Goal: Task Accomplishment & Management: Complete application form

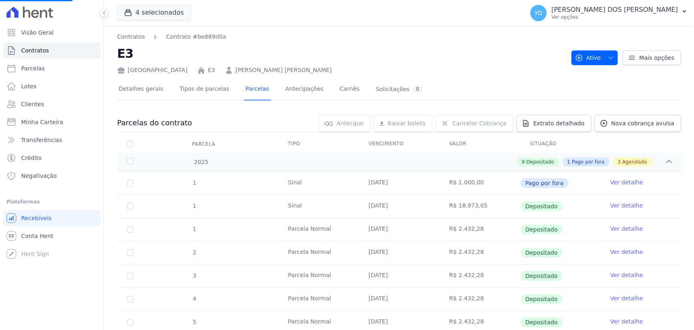
scroll to position [228, 0]
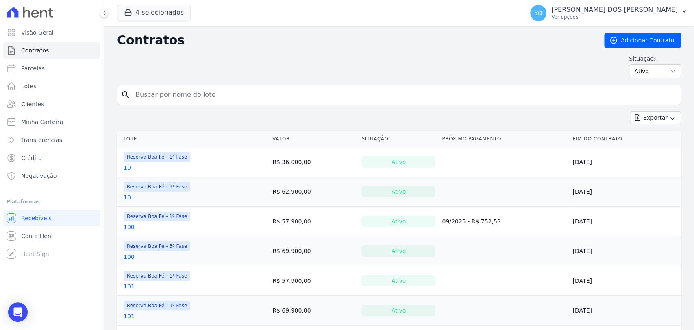
click at [156, 102] on input "search" at bounding box center [403, 95] width 547 height 16
type input "156"
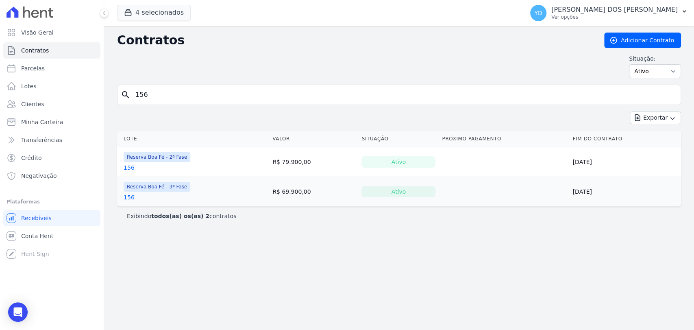
click at [130, 163] on link "156" at bounding box center [129, 167] width 11 height 8
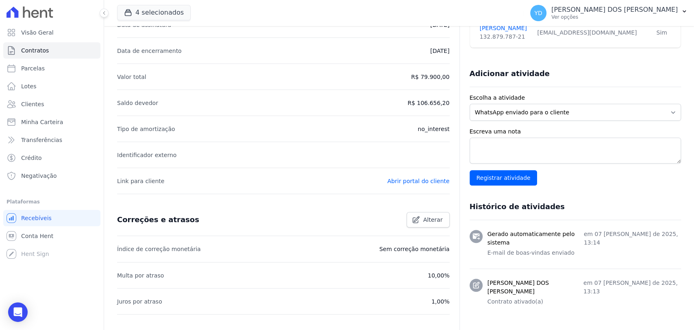
scroll to position [296, 0]
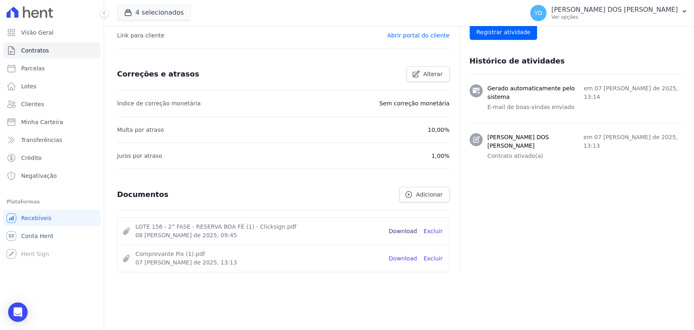
click at [401, 230] on link "Download" at bounding box center [403, 231] width 28 height 9
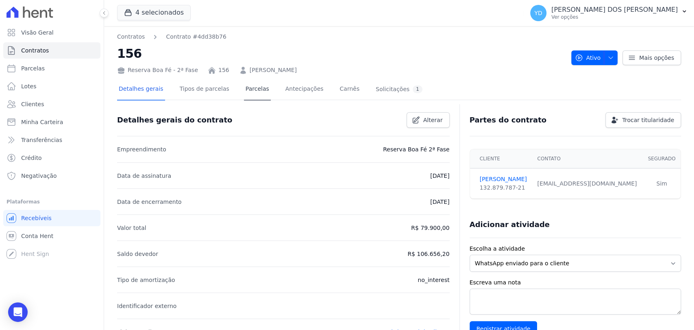
drag, startPoint x: 250, startPoint y: 77, endPoint x: 248, endPoint y: 87, distance: 10.0
click at [248, 87] on link "Parcelas" at bounding box center [257, 90] width 27 height 22
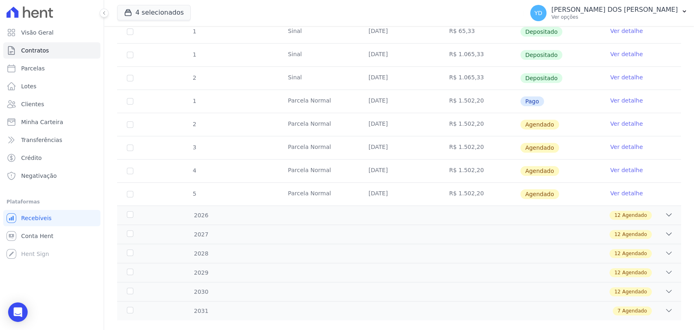
scroll to position [180, 0]
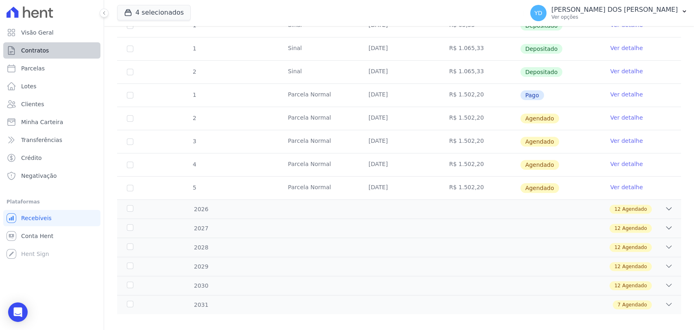
click at [50, 42] on ul "Visão Geral Contratos Parcelas Lotes Clientes Minha Carteira Transferências Cré…" at bounding box center [51, 103] width 97 height 159
click at [52, 45] on link "Contratos" at bounding box center [51, 50] width 97 height 16
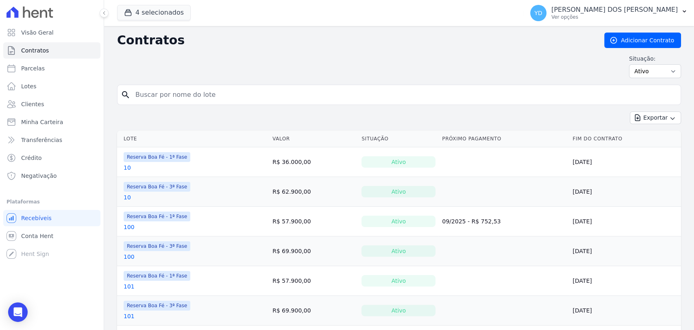
drag, startPoint x: 240, startPoint y: 95, endPoint x: 244, endPoint y: 93, distance: 4.4
click at [239, 95] on input "search" at bounding box center [403, 95] width 547 height 16
click at [157, 98] on input "search" at bounding box center [403, 95] width 547 height 16
click at [629, 46] on link "Adicionar Contrato" at bounding box center [642, 40] width 77 height 15
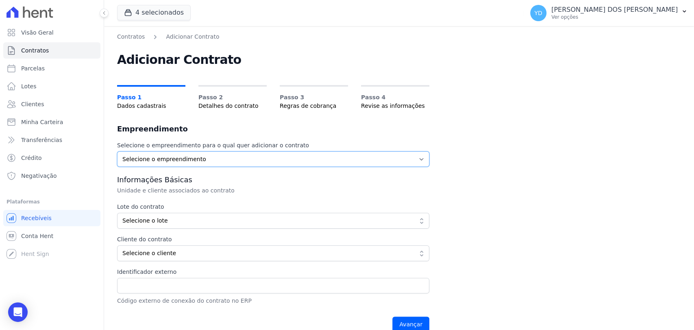
click at [207, 163] on select "Selecione o empreendimento Parque das Palmeiras Reserva Boa Fé - 1ª Fase Reserv…" at bounding box center [273, 158] width 312 height 15
select select "57b52cc6-1199-41ba-8b4a-8ca0d0857211"
click at [117, 151] on select "Selecione o empreendimento Parque das Palmeiras Reserva Boa Fé - 1ª Fase Reserv…" at bounding box center [273, 158] width 312 height 15
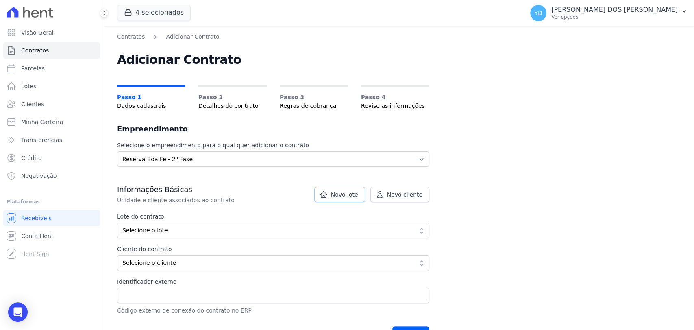
click at [335, 194] on link "Novo lote" at bounding box center [339, 194] width 51 height 15
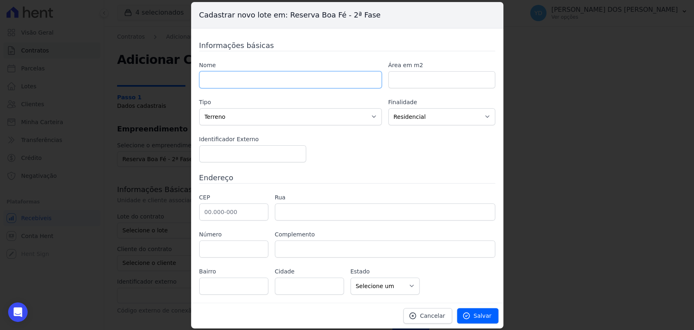
click at [249, 79] on input "text" at bounding box center [290, 79] width 182 height 17
click at [215, 99] on label "Tipo" at bounding box center [290, 102] width 182 height 9
click at [491, 226] on div "CEP Rua Número Complemento Bairro Cidade AC" at bounding box center [347, 243] width 296 height 101
click at [244, 85] on input "text" at bounding box center [290, 79] width 182 height 17
type input "235"
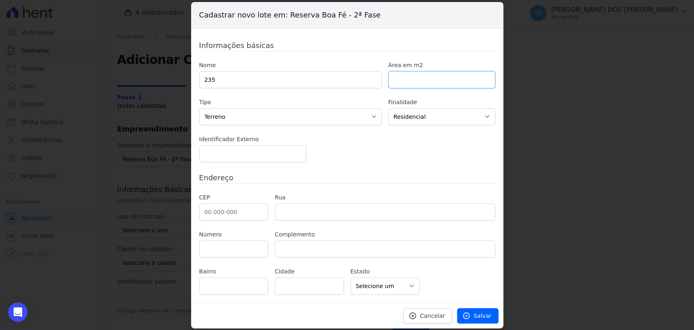
paste input "1223.25"
type input "1223.25"
click at [240, 222] on div "CEP Rua Número Complemento Bairro Cidade AC" at bounding box center [347, 243] width 296 height 101
click at [242, 215] on input "text" at bounding box center [233, 211] width 69 height 17
type input "36.126-000"
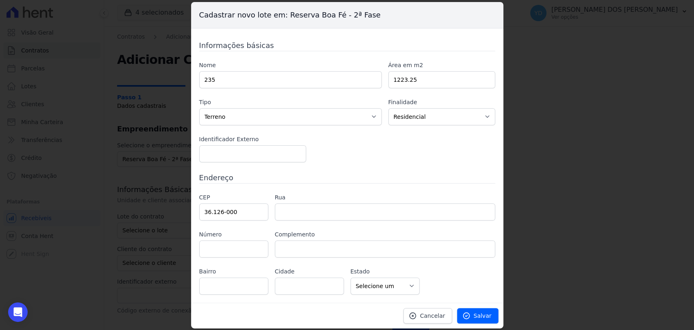
click at [289, 183] on div "Informações básicas Nome 235 Área em m2 1223.25 Tipo Casa Apartamento Escritóri…" at bounding box center [347, 167] width 296 height 254
type input "Belmiro Braga"
select select "MG"
click at [477, 313] on span "Salvar" at bounding box center [482, 315] width 18 height 8
click at [477, 319] on link "Salvar" at bounding box center [477, 315] width 41 height 15
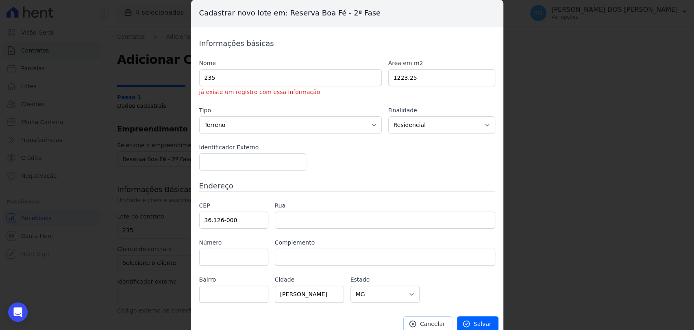
click at [425, 321] on span "Cancelar" at bounding box center [432, 323] width 25 height 8
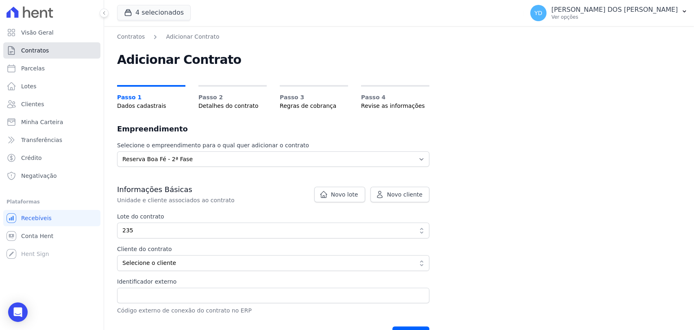
click at [54, 52] on link "Contratos" at bounding box center [51, 50] width 97 height 16
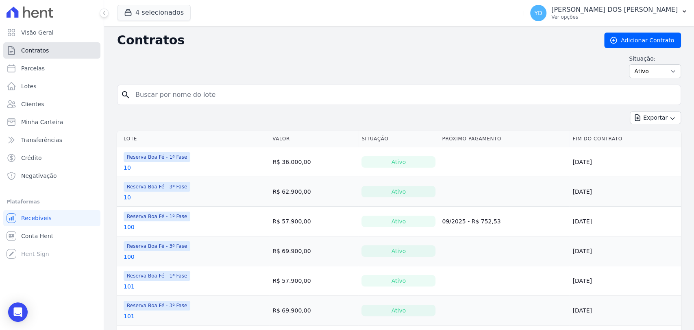
click at [59, 46] on link "Contratos" at bounding box center [51, 50] width 97 height 16
click at [180, 99] on input "search" at bounding box center [403, 95] width 547 height 16
click at [152, 14] on button "4 selecionados" at bounding box center [154, 12] width 74 height 15
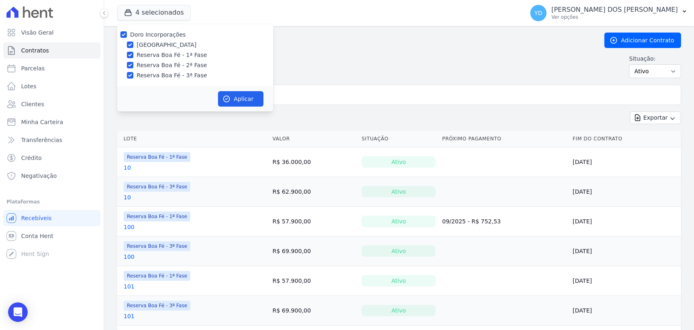
click at [157, 33] on label "Doro Incorporações" at bounding box center [158, 34] width 56 height 7
click at [127, 33] on input "Doro Incorporações" at bounding box center [123, 34] width 7 height 7
checkbox input "false"
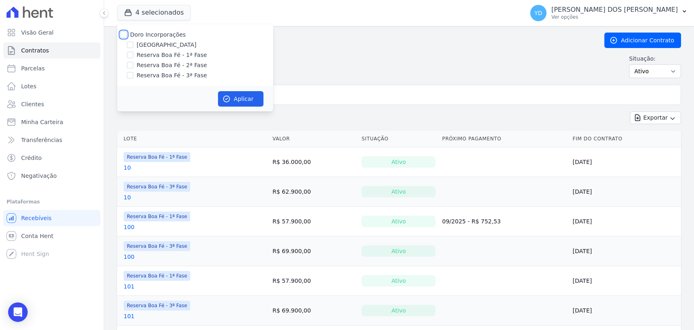
checkbox input "false"
click at [183, 66] on label "Reserva Boa Fé - 2ª Fase" at bounding box center [172, 65] width 70 height 9
click at [133, 66] on input "Reserva Boa Fé - 2ª Fase" at bounding box center [130, 65] width 7 height 7
checkbox input "true"
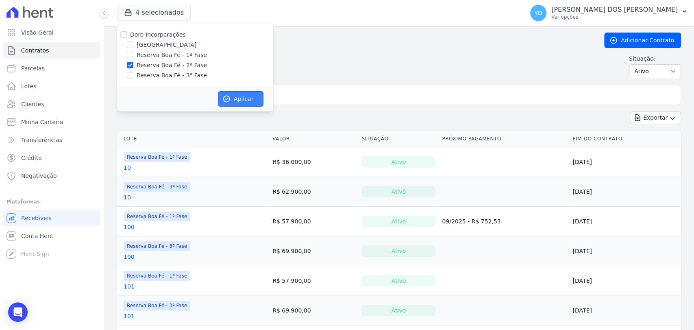
click at [224, 98] on icon "button" at bounding box center [226, 99] width 8 height 8
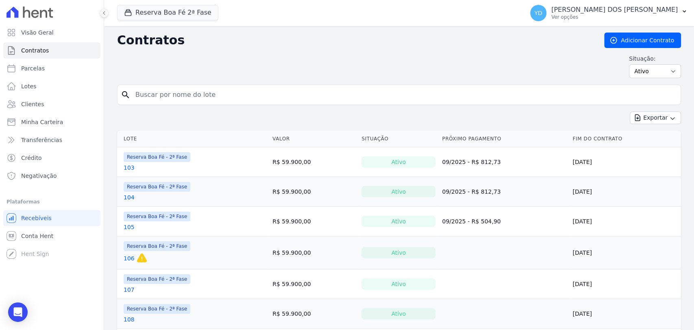
click at [657, 75] on select "Ativo Todos Pausado Distratado Rascunho Expirado Encerrado" at bounding box center [655, 71] width 52 height 14
select select "all"
click at [629, 64] on select "Ativo Todos Pausado Distratado Rascunho Expirado Encerrado" at bounding box center [655, 71] width 52 height 14
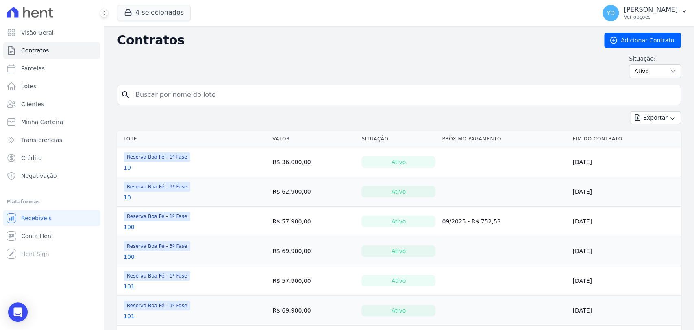
click at [194, 99] on input "search" at bounding box center [403, 95] width 547 height 16
type input "235"
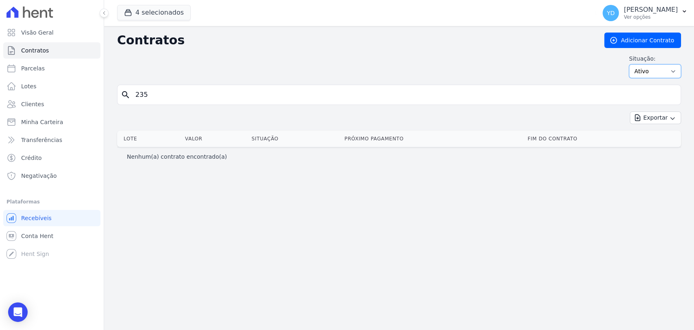
click at [665, 76] on select "Ativo Todos Pausado Distratado Rascunho Expirado Encerrado" at bounding box center [655, 71] width 52 height 14
select select "all"
click at [632, 64] on select "Ativo Todos Pausado Distratado Rascunho Expirado Encerrado" at bounding box center [655, 71] width 52 height 14
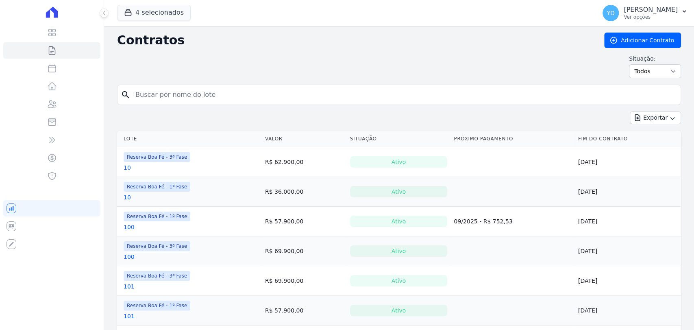
drag, startPoint x: 0, startPoint y: 0, endPoint x: 224, endPoint y: 98, distance: 243.9
click at [224, 98] on input "search" at bounding box center [403, 95] width 547 height 16
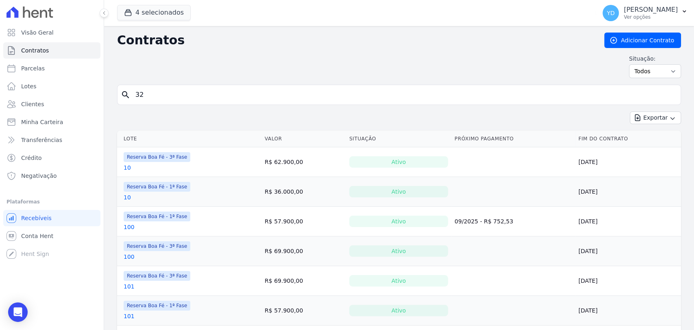
type input "3"
type input "235"
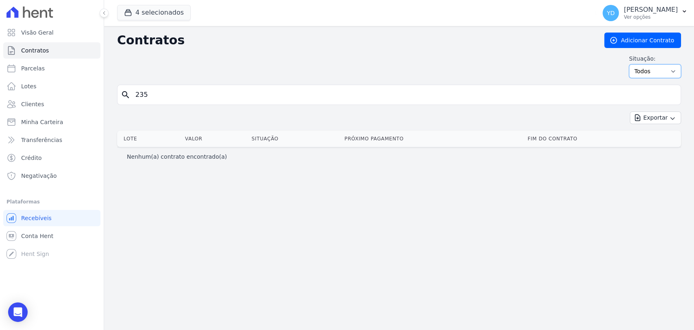
click at [660, 69] on select "Ativo Todos Pausado Distratado Rascunho Expirado Encerrado" at bounding box center [655, 71] width 52 height 14
click at [632, 64] on select "Ativo Todos Pausado Distratado Rascunho Expirado Encerrado" at bounding box center [655, 71] width 52 height 14
click at [188, 91] on input "235" at bounding box center [403, 95] width 547 height 16
type input "2"
type input "235"
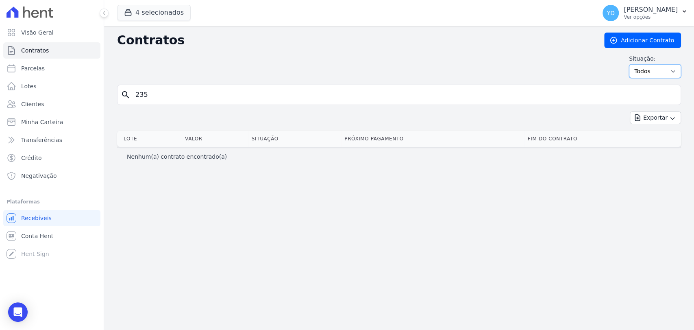
click at [660, 76] on select "Ativo Todos Pausado Distratado Rascunho Expirado Encerrado" at bounding box center [655, 71] width 52 height 14
select select "on_hold"
click at [632, 64] on select "Ativo Todos Pausado Distratado Rascunho Expirado Encerrado" at bounding box center [655, 71] width 52 height 14
drag, startPoint x: 0, startPoint y: 0, endPoint x: 651, endPoint y: 75, distance: 655.0
click at [651, 75] on select "Ativo Todos Pausado Distratado Rascunho Expirado Encerrado" at bounding box center [655, 71] width 52 height 14
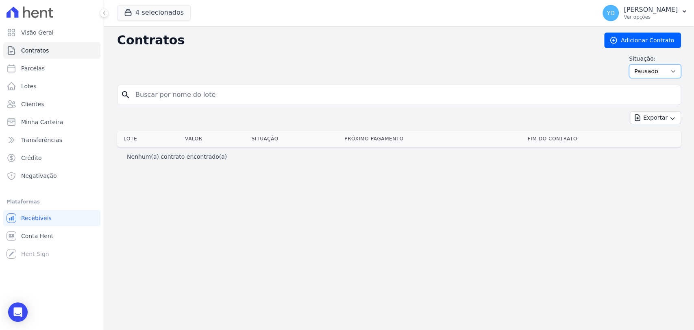
select select "draft"
click at [632, 64] on select "Ativo Todos Pausado Distratado Rascunho Expirado Encerrado" at bounding box center [655, 71] width 52 height 14
drag, startPoint x: 466, startPoint y: 99, endPoint x: 462, endPoint y: 99, distance: 4.5
click at [465, 99] on input "search" at bounding box center [403, 95] width 547 height 16
type input "235"
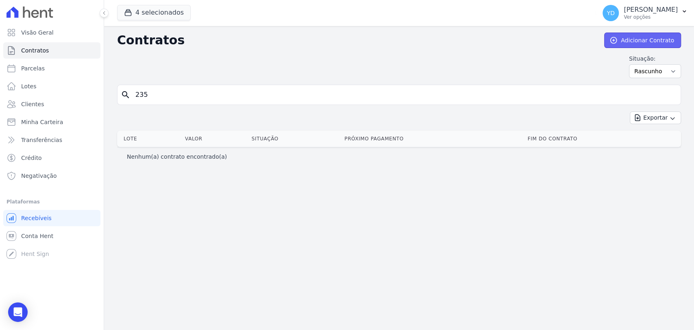
click at [665, 43] on link "Adicionar Contrato" at bounding box center [642, 40] width 77 height 15
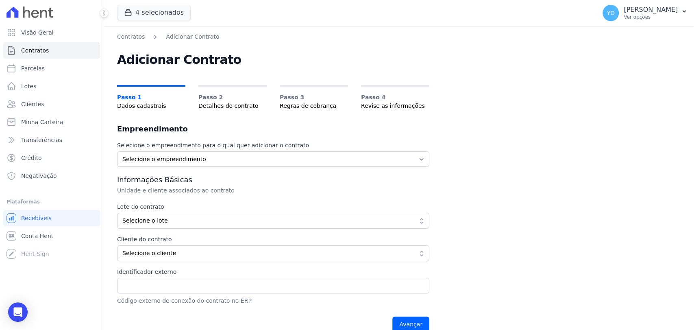
click at [265, 148] on label "Selecione o empreendimento para o qual quer adicionar o contrato" at bounding box center [273, 145] width 312 height 9
click at [267, 157] on select "Selecione o empreendimento [GEOGRAPHIC_DATA] - 1ª Fase Reserva Boa Fé - 2ª Fase…" at bounding box center [273, 158] width 312 height 15
select select "57b52cc6-1199-41ba-8b4a-8ca0d0857211"
click at [117, 151] on select "Selecione o empreendimento [GEOGRAPHIC_DATA] - 1ª Fase Reserva Boa Fé - 2ª Fase…" at bounding box center [273, 158] width 312 height 15
click at [260, 208] on label "Lote do contrato" at bounding box center [273, 206] width 312 height 9
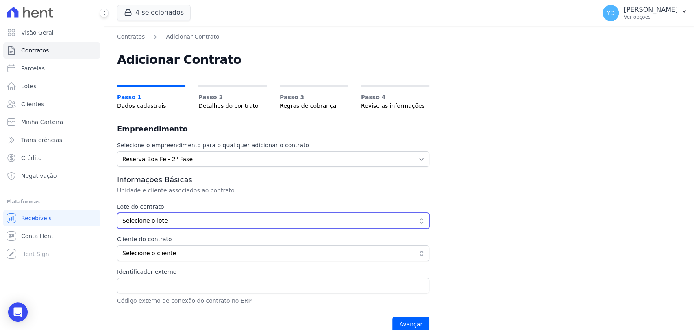
click at [263, 219] on span "Selecione o lote" at bounding box center [267, 220] width 290 height 9
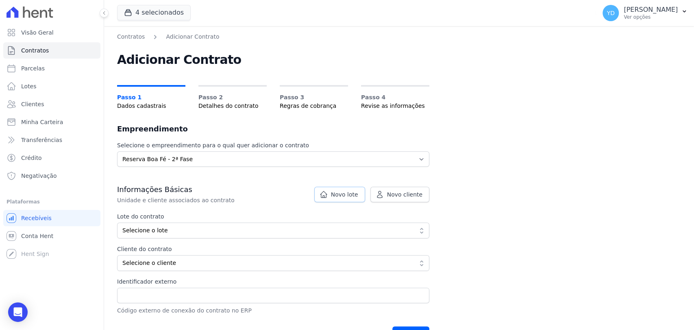
click at [352, 198] on link "Novo lote" at bounding box center [339, 194] width 51 height 15
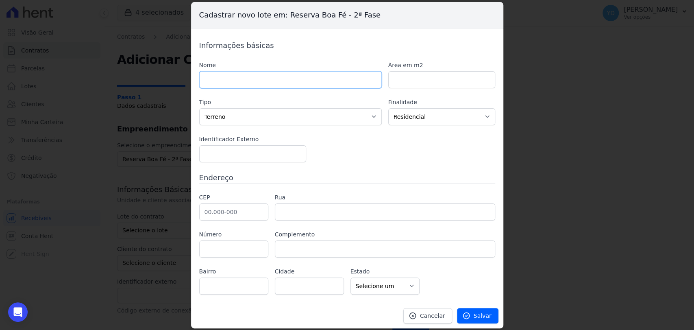
click at [304, 77] on input "text" at bounding box center [290, 79] width 182 height 17
type input "235"
paste input "1223.25"
type input "1223.25"
click at [207, 202] on div "CEP" at bounding box center [233, 206] width 69 height 27
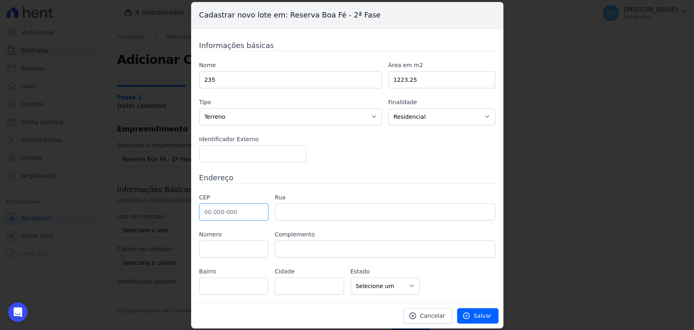
drag, startPoint x: 211, startPoint y: 202, endPoint x: 215, endPoint y: 207, distance: 6.0
click at [215, 207] on input "text" at bounding box center [233, 211] width 69 height 17
type input "36.126-000"
type input "Belmiro Braga"
select select "MG"
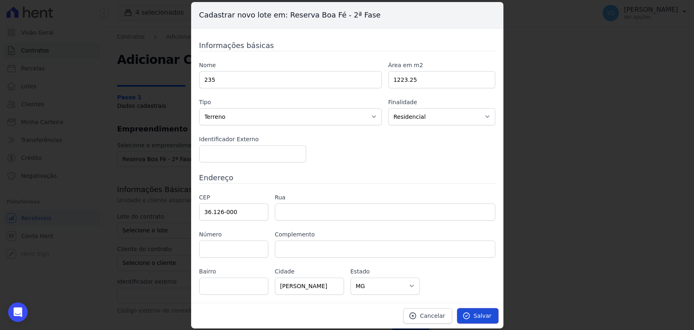
click at [488, 315] on span "Salvar" at bounding box center [482, 315] width 18 height 8
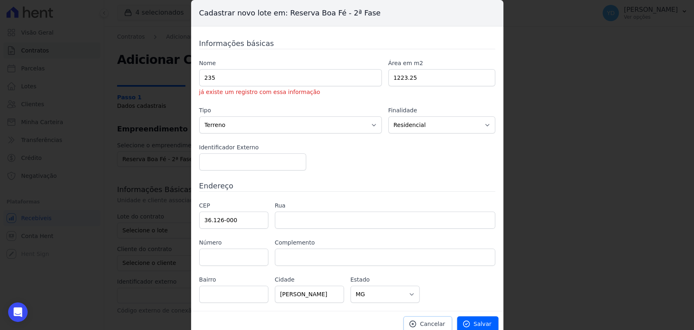
click at [428, 320] on span "Cancelar" at bounding box center [432, 323] width 25 height 8
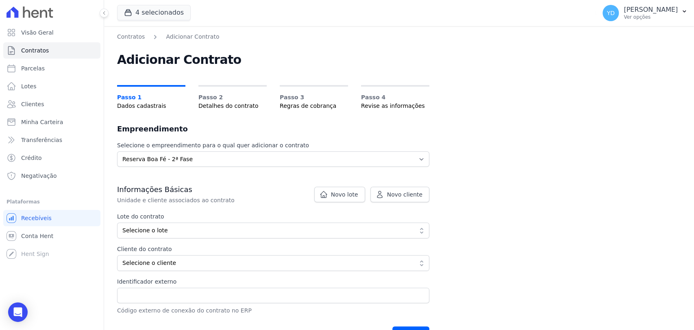
click at [161, 243] on div "Lote do contrato Selecione o lote Mostrando todos os 8 lotes sem contrato ativo…" at bounding box center [273, 241] width 312 height 59
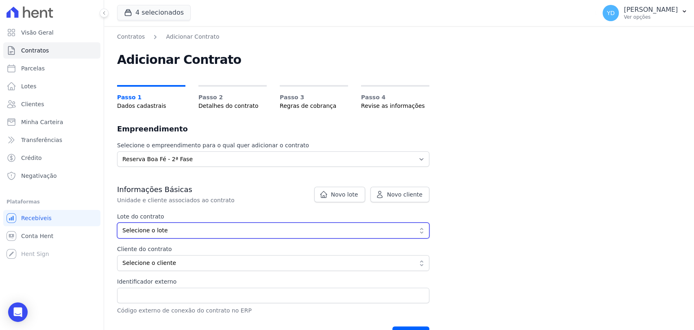
click at [163, 235] on button "Selecione o lote" at bounding box center [273, 230] width 312 height 16
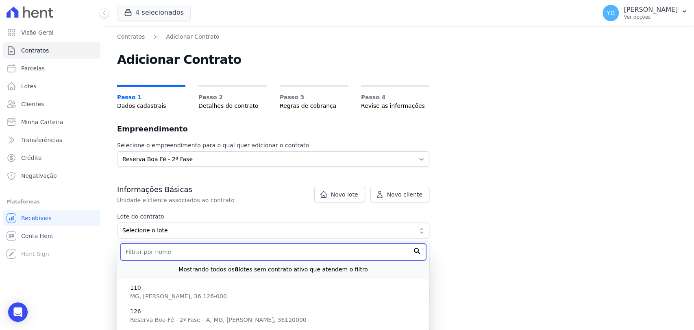
click at [171, 254] on input "text" at bounding box center [273, 251] width 306 height 17
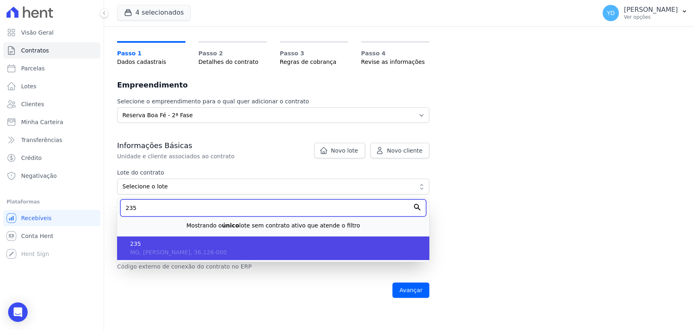
scroll to position [45, 0]
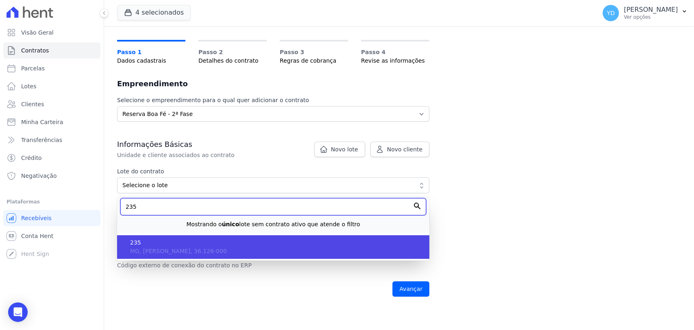
type input "235"
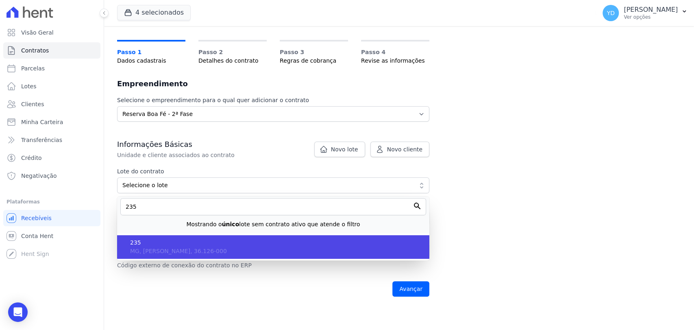
click at [183, 247] on span "MG, Belmiro Braga, 36.126-000" at bounding box center [178, 250] width 97 height 7
type input "3204cd4a-055c-4422-b5a2-f346c08151cd"
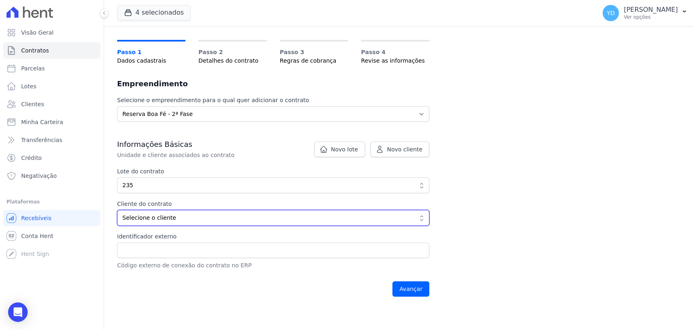
click at [187, 215] on span "Selecione o cliente" at bounding box center [267, 217] width 290 height 9
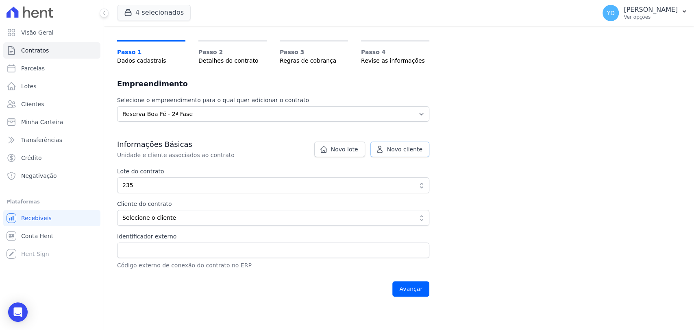
drag, startPoint x: 397, startPoint y: 152, endPoint x: 393, endPoint y: 162, distance: 11.1
click at [397, 152] on span "Novo cliente" at bounding box center [404, 149] width 35 height 8
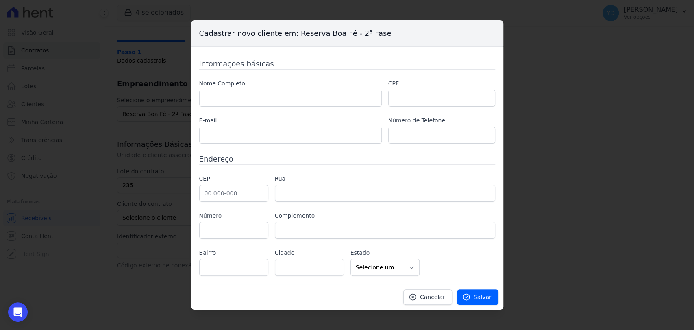
click at [312, 89] on div "Nome Completo" at bounding box center [290, 92] width 182 height 27
click at [317, 93] on input "text" at bounding box center [290, 97] width 182 height 17
paste input "[PERSON_NAME]"
type input "[PERSON_NAME]"
drag, startPoint x: 408, startPoint y: 98, endPoint x: 384, endPoint y: 85, distance: 27.6
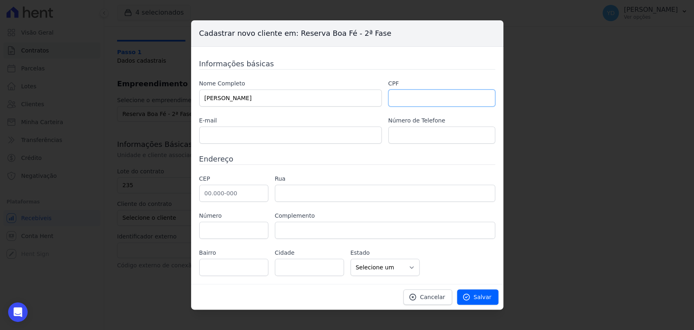
click at [408, 98] on input "text" at bounding box center [441, 97] width 107 height 17
paste input "023.181.427-50"
type input "023.181.427-50"
click at [252, 192] on input "text" at bounding box center [233, 193] width 69 height 17
paste input "26.150-000"
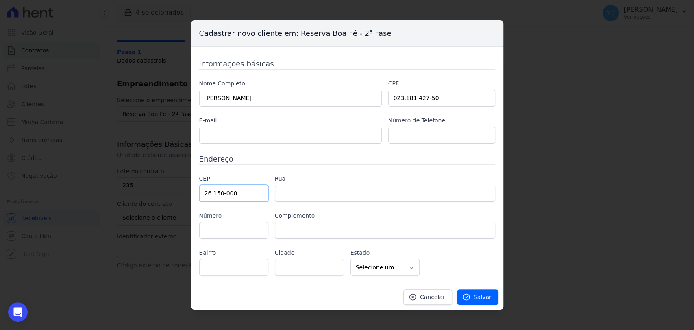
type input "26.150-000"
click at [347, 192] on input "text" at bounding box center [385, 193] width 220 height 17
type input "Rua Hugo Napoleão"
type input "Shangri-lá"
type input "Belford Roxo"
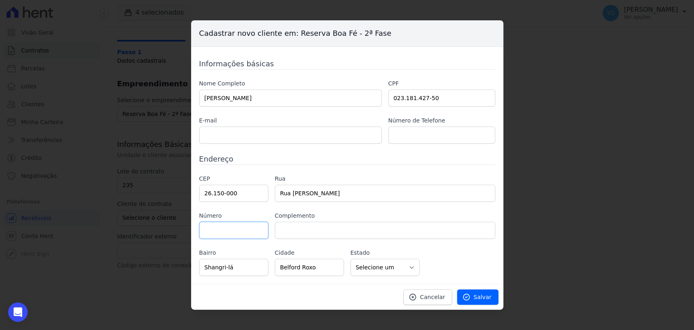
select select "RJ"
click at [297, 187] on input "Rua Hugo Napoleão" at bounding box center [385, 193] width 220 height 17
paste input "Prf Digomar Antiga Tingua Miguel Cout"
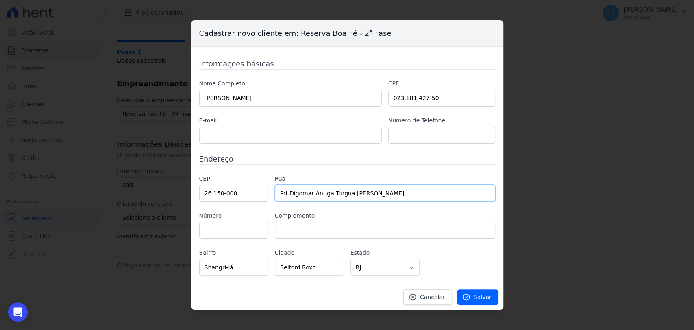
type input "Prf Digomar Antiga Tingua Miguel Couto"
click at [293, 269] on input "Belford Roxo" at bounding box center [309, 266] width 69 height 17
paste input "Nova Iguaçu"
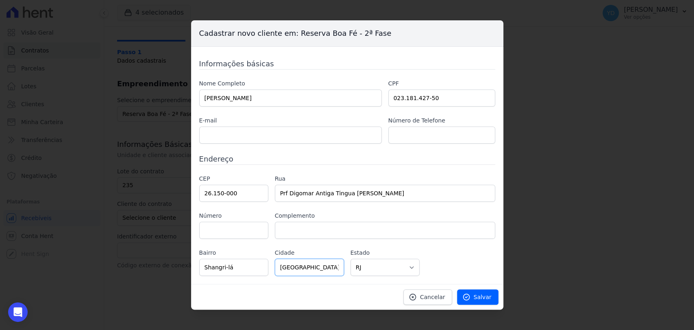
type input "Nova Iguaçu"
click at [250, 269] on input "Shangri-lá" at bounding box center [233, 266] width 69 height 17
click at [253, 266] on input "Shangri-lá" at bounding box center [233, 266] width 69 height 17
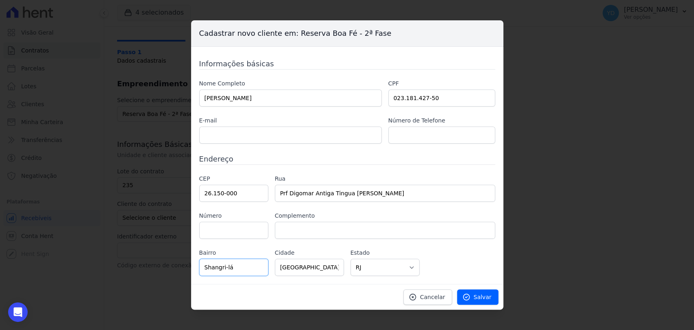
paste input "Miguel Couto"
type input "Miguel Couto"
drag, startPoint x: 349, startPoint y: 195, endPoint x: 413, endPoint y: 196, distance: 63.8
click at [413, 196] on input "Prf Digomar Antiga Tingua Miguel Couto" at bounding box center [385, 193] width 220 height 17
type input "Prf Digomar Antiga Tingua"
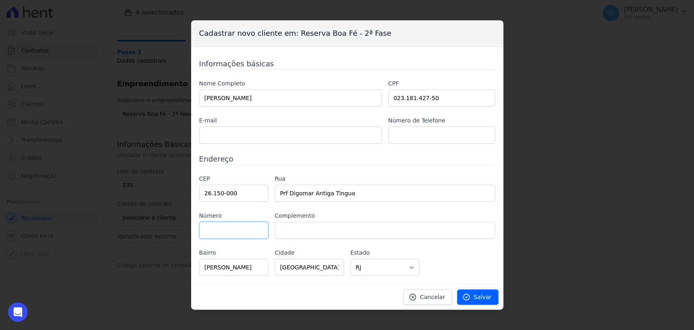
click at [248, 232] on input "text" at bounding box center [233, 229] width 69 height 17
type input "61"
click at [254, 135] on input "text" at bounding box center [290, 134] width 182 height 17
click at [415, 131] on input "text" at bounding box center [441, 134] width 107 height 17
paste input "21976307604"
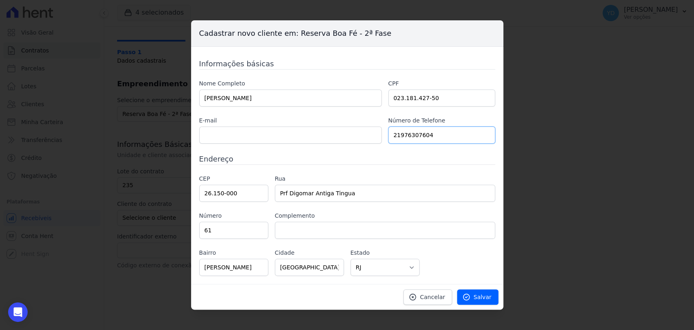
type input "21976307604"
click at [271, 133] on input "text" at bounding box center [290, 134] width 182 height 17
paste input "[EMAIL_ADDRESS][DOMAIN_NAME]"
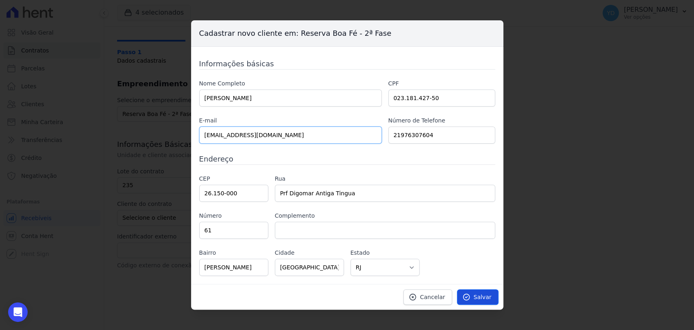
type input "[EMAIL_ADDRESS][DOMAIN_NAME]"
click at [467, 293] on icon at bounding box center [466, 297] width 8 height 8
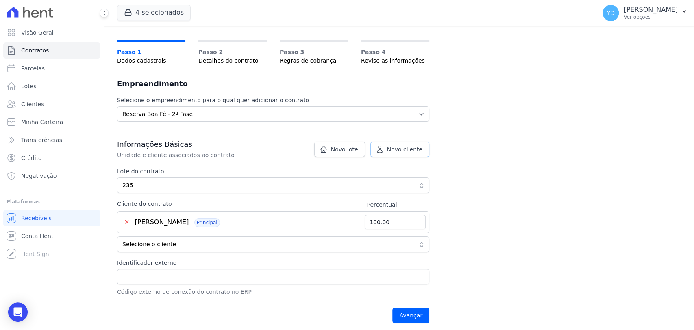
click at [380, 150] on icon at bounding box center [380, 149] width 8 height 8
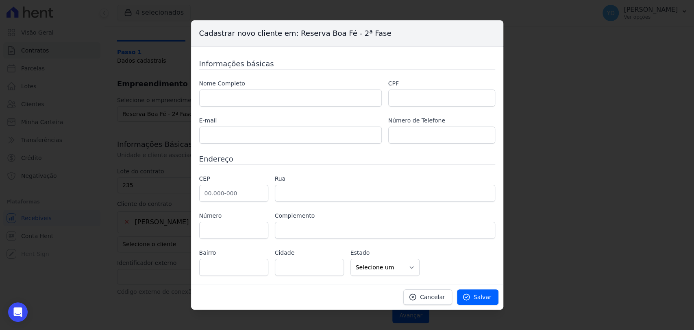
drag, startPoint x: 215, startPoint y: 84, endPoint x: 221, endPoint y: 93, distance: 11.4
click at [216, 85] on label "Nome Completo" at bounding box center [290, 83] width 182 height 9
drag, startPoint x: 221, startPoint y: 93, endPoint x: 128, endPoint y: 9, distance: 125.1
click at [221, 93] on input "text" at bounding box center [290, 97] width 182 height 17
click at [408, 129] on input "text" at bounding box center [441, 134] width 107 height 17
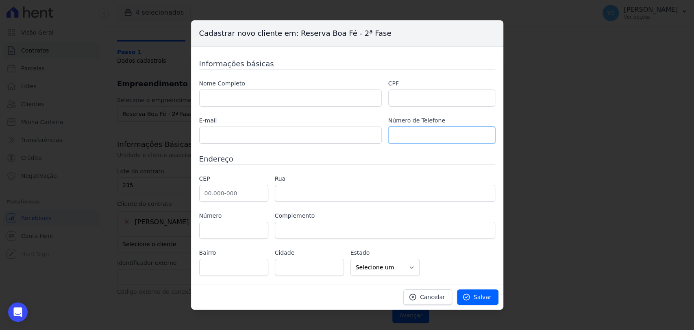
paste input "21970412619"
paste input "carxandy.ramos@yahoo.com.b"
drag, startPoint x: 413, startPoint y: 137, endPoint x: 521, endPoint y: 131, distance: 107.8
click at [521, 131] on div "Cadastrar novo cliente em: Reserva Boa Fé - 2ª Fase Informações básicas Nome Co…" at bounding box center [347, 165] width 694 height 330
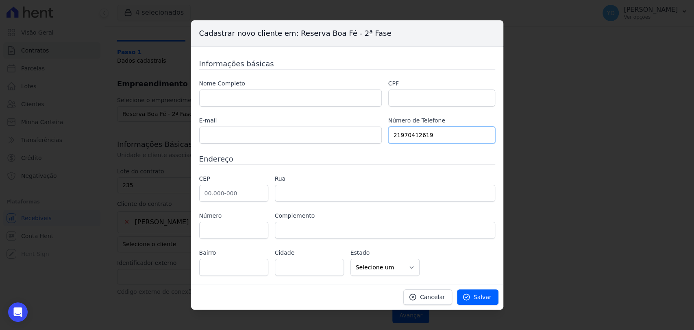
scroll to position [0, 0]
type input "21970412619"
drag, startPoint x: 270, startPoint y: 150, endPoint x: 267, endPoint y: 141, distance: 10.1
click at [267, 145] on div "Informações básicas Nome Completo CPF E-mail Número de Telefone 21970412619 End…" at bounding box center [347, 166] width 296 height 217
click at [267, 141] on input "text" at bounding box center [290, 134] width 182 height 17
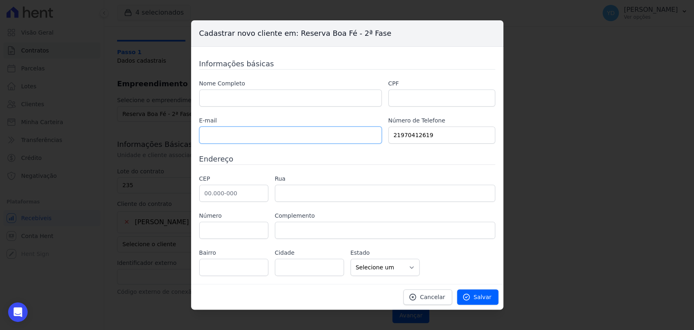
paste input "carxandy.ramos@yahoo.com.b"
type input "carxandy.ramos@yahoo.com.br"
click at [437, 93] on input "text" at bounding box center [441, 97] width 107 height 17
paste input "032.628.317-00"
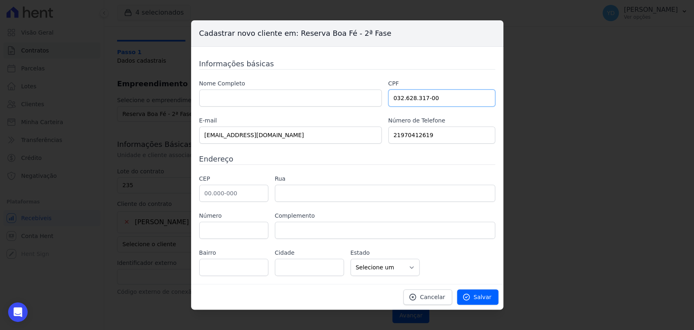
type input "032.628.317-00"
drag, startPoint x: 256, startPoint y: 110, endPoint x: 252, endPoint y: 98, distance: 12.1
click at [255, 107] on div "Nome Completo CPF 032.628.317-00 E-mail carxandy.ramos@yahoo.com.br Número de T…" at bounding box center [347, 111] width 296 height 64
drag, startPoint x: 252, startPoint y: 98, endPoint x: 280, endPoint y: 62, distance: 45.5
click at [252, 98] on input "text" at bounding box center [290, 97] width 182 height 17
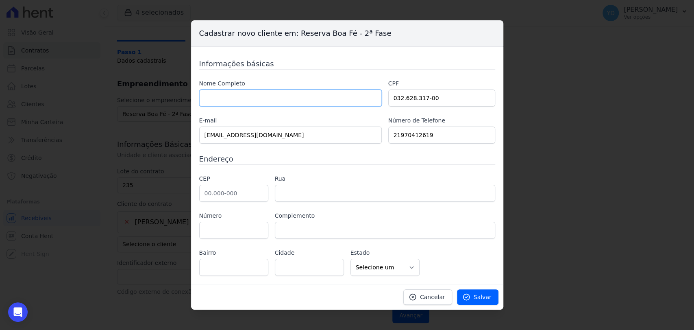
paste input "CARLOS ALEXANDRE RAMOS DA SILVA"
type input "CARLOS ALEXANDRE RAMOS DA SILVA"
click at [257, 189] on input "text" at bounding box center [233, 193] width 69 height 17
paste input "26.385-048"
click at [247, 232] on input "text" at bounding box center [233, 229] width 69 height 17
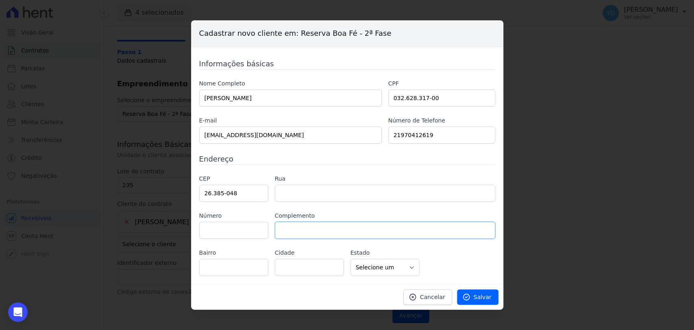
click at [322, 229] on input "text" at bounding box center [385, 229] width 220 height 17
click at [297, 193] on input "text" at bounding box center [385, 193] width 220 height 17
click at [286, 194] on input "text" at bounding box center [385, 193] width 220 height 17
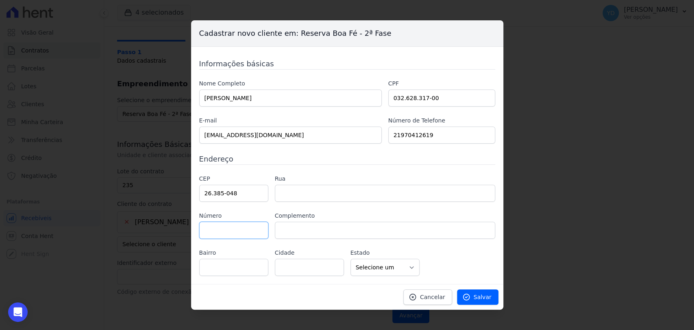
click at [257, 236] on input "text" at bounding box center [233, 229] width 69 height 17
click at [230, 243] on div "CEP 26.385-048 Rua Número Complemento Bairro Cidade" at bounding box center [347, 224] width 296 height 101
click at [220, 228] on input "text" at bounding box center [233, 229] width 69 height 17
click at [292, 243] on div "CEP 26.385-048 Rua Número Complemento Bairro Cidade" at bounding box center [347, 224] width 296 height 101
click at [237, 188] on input "26.385-048" at bounding box center [233, 193] width 69 height 17
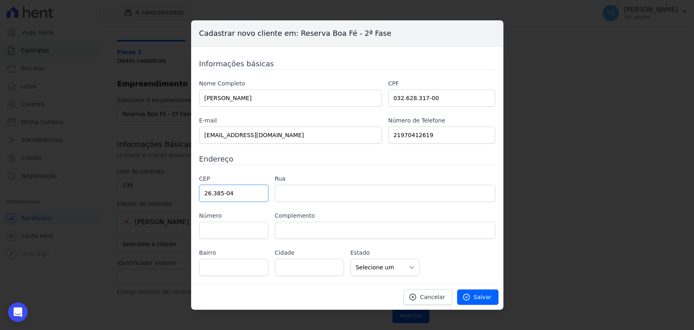
type input "26.385-048"
click at [298, 190] on input "text" at bounding box center [385, 193] width 220 height 17
click at [297, 190] on input "text" at bounding box center [385, 193] width 220 height 17
click at [296, 191] on input "text" at bounding box center [385, 193] width 220 height 17
click at [287, 198] on input "text" at bounding box center [385, 193] width 220 height 17
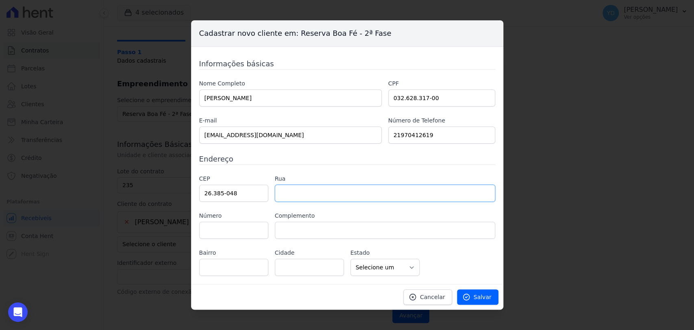
paste input "Rua Mônica"
type input "Rua Mônica"
click at [239, 233] on input "text" at bounding box center [233, 229] width 69 height 17
type input "80"
click at [248, 271] on input "text" at bounding box center [233, 266] width 69 height 17
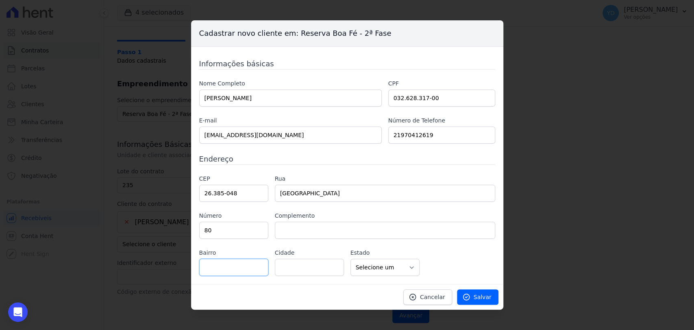
paste input "Nova Iguaçu"
type input "Nova Iguaçu"
click at [291, 269] on input "text" at bounding box center [309, 266] width 69 height 17
click at [307, 271] on input "text" at bounding box center [309, 266] width 69 height 17
paste input "Nova Iguaçu"
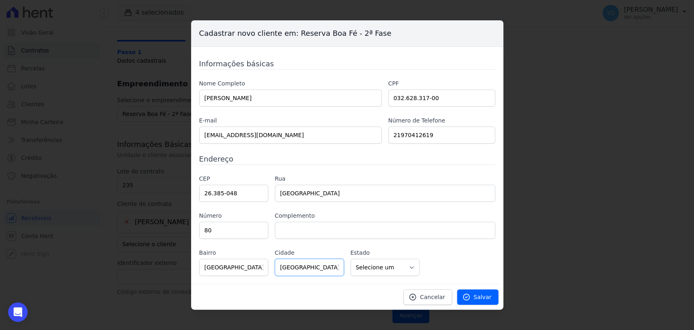
type input "Nova Iguaçu"
click at [358, 271] on select "Selecione um AC AL AP AM BA CE DF ES GO MA MG MT MS PA PB PR PE PI RJ RN RS RO …" at bounding box center [384, 266] width 69 height 17
select select "RJ"
click at [350, 258] on select "Selecione um AC AL AP AM BA CE DF ES GO MA MG MT MS PA PB PR PE PI RJ RN RS RO …" at bounding box center [384, 266] width 69 height 17
click at [225, 271] on input "Nova Iguaçu" at bounding box center [233, 266] width 69 height 17
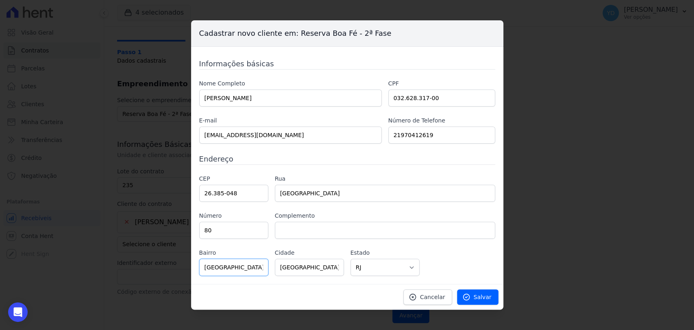
click at [225, 271] on input "Nova Iguaçu" at bounding box center [233, 266] width 69 height 17
click at [475, 293] on link "Salvar" at bounding box center [477, 296] width 41 height 15
type input "50.00"
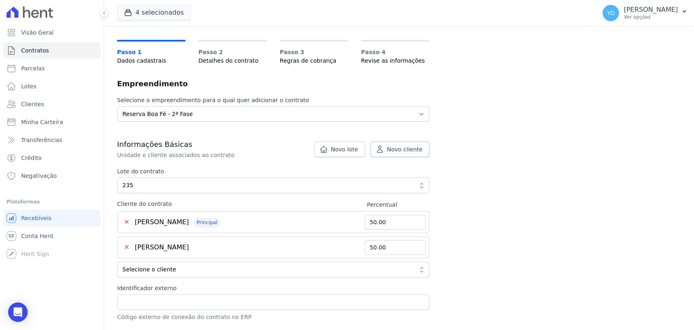
click at [417, 148] on span "Novo cliente" at bounding box center [404, 149] width 35 height 8
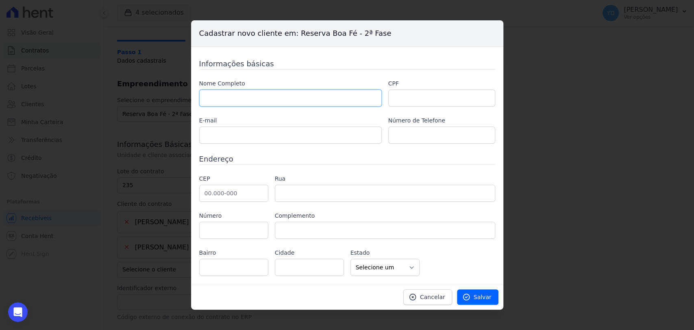
drag, startPoint x: 313, startPoint y: 102, endPoint x: 300, endPoint y: 51, distance: 52.8
click at [313, 102] on input "text" at bounding box center [290, 97] width 182 height 17
paste input "LEANDRO RAMOS DA SILVA"
type input "LEANDRO RAMOS DA SILVA"
click at [416, 108] on div "Nome Completo LEANDRO RAMOS DA SILVA CPF E-mail Número de Telefone" at bounding box center [347, 111] width 296 height 64
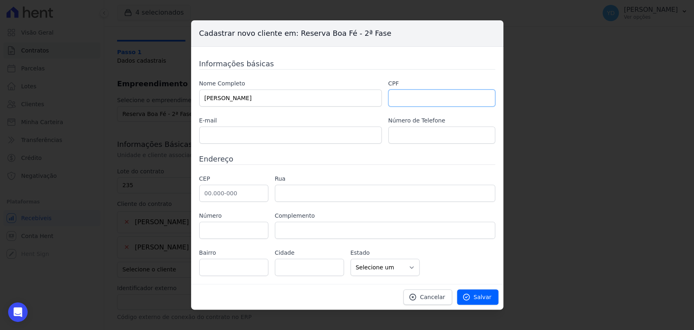
drag, startPoint x: 406, startPoint y: 96, endPoint x: 401, endPoint y: 96, distance: 5.3
click at [406, 96] on input "text" at bounding box center [441, 97] width 107 height 17
paste input "077.712.757-10"
type input "077.712.757-10"
click at [250, 194] on input "text" at bounding box center [233, 193] width 69 height 17
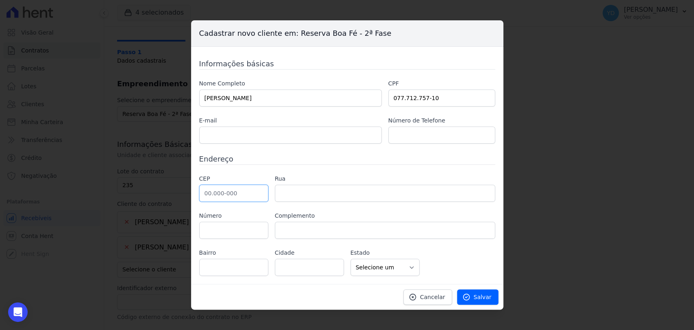
paste input "26.013-210"
type input "26.013-210"
click at [321, 193] on input "text" at bounding box center [385, 193] width 220 height 17
type input "Rua Canadá"
type input "Rancho Novo"
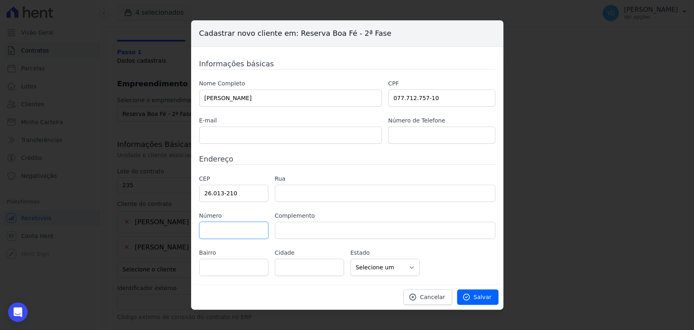
type input "Nova Iguaçu"
select select "RJ"
paste input "casa 3"
type input "casa 3"
click at [295, 232] on input "text" at bounding box center [385, 229] width 220 height 17
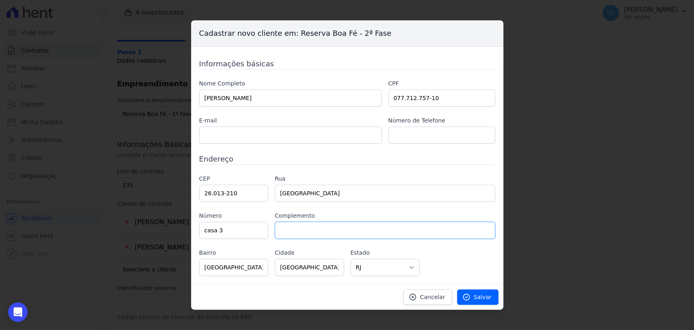
paste input "casa 3"
type input "casa 3"
click at [259, 234] on input "casa 3" at bounding box center [233, 229] width 69 height 17
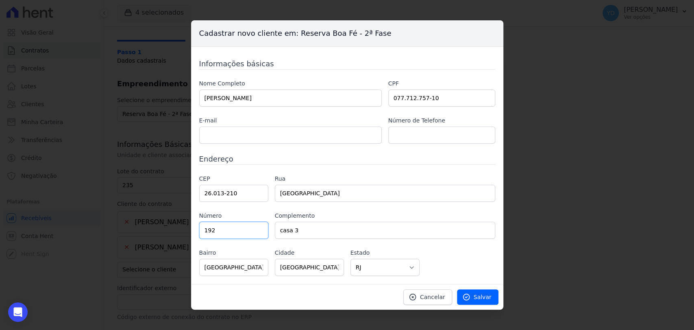
type input "192"
click at [301, 137] on input "text" at bounding box center [290, 134] width 182 height 17
paste input "alumiarte@gmail.com"
type input "alumiarte@gmail.com"
click at [412, 128] on input "text" at bounding box center [441, 134] width 107 height 17
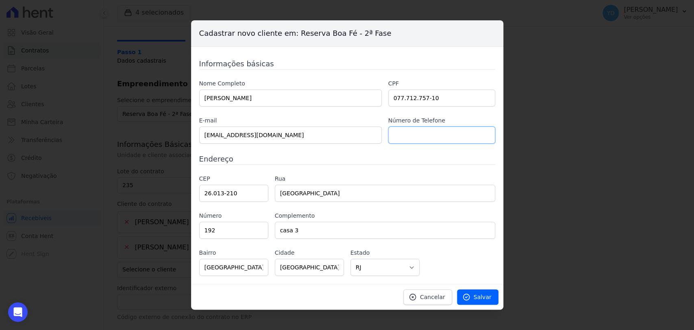
paste input "21982647495"
type input "21982647495"
click at [476, 302] on link "Salvar" at bounding box center [477, 296] width 41 height 15
type input "33.34"
type input "33.33"
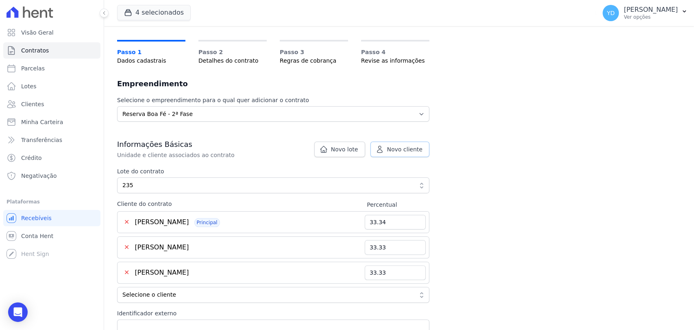
click at [403, 149] on span "Novo cliente" at bounding box center [404, 149] width 35 height 8
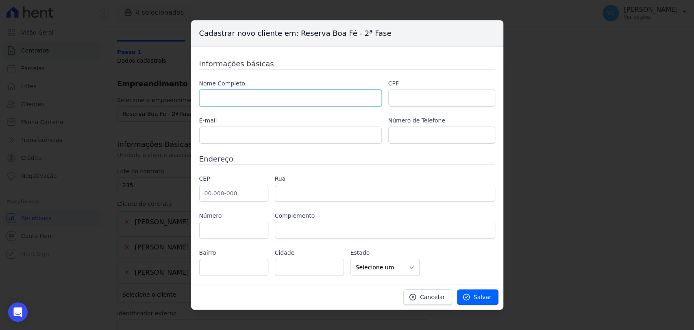
click at [321, 97] on input "text" at bounding box center [290, 97] width 182 height 17
paste input "MICHEL SANTOS DA SILVA"
type input "MICHEL SANTOS DA SILVA"
click at [404, 141] on input "text" at bounding box center [441, 134] width 107 height 17
paste input "21982784245"
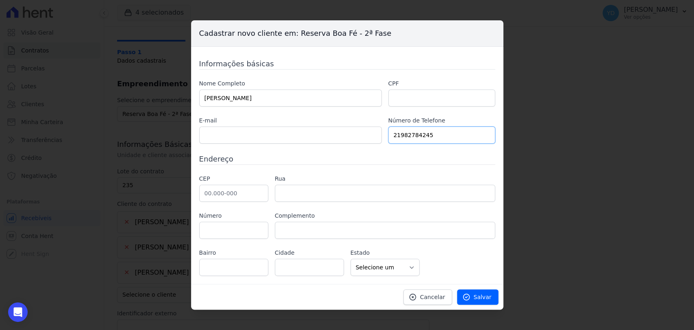
type input "21982784245"
click at [288, 139] on input "text" at bounding box center [290, 134] width 182 height 17
paste input ": Michelbiodss@yahoo.com.br"
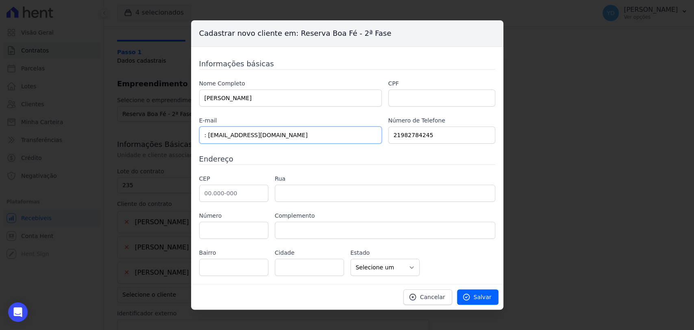
drag, startPoint x: 208, startPoint y: 132, endPoint x: 192, endPoint y: 133, distance: 15.9
click at [192, 133] on div "Informações básicas Nome Completo MICHEL SANTOS DA SILVA CPF E-mail : Michelbio…" at bounding box center [347, 165] width 312 height 237
type input "Michelbiodss@yahoo.com.br"
click at [222, 193] on input "text" at bounding box center [233, 193] width 69 height 17
paste input "09.333-248"
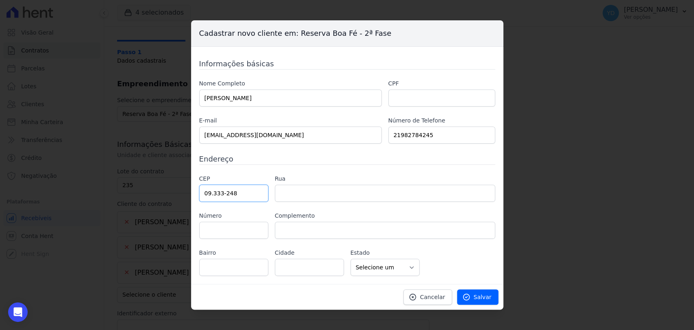
click at [246, 191] on input "09.333-248" at bounding box center [233, 193] width 69 height 17
paste input "26.292-13"
type input "26.292-138"
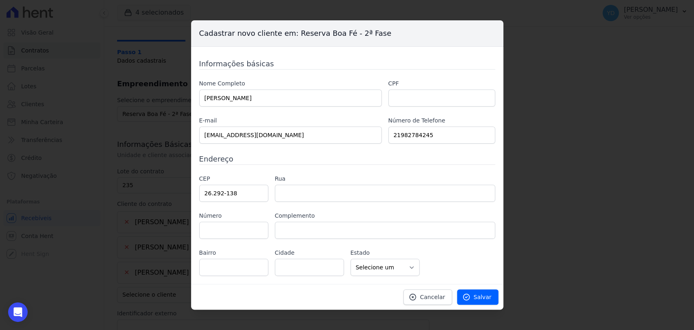
type input "Rua São Paulo"
type input "Campo Alegre"
type input "Nova Iguaçu"
select select "RJ"
click at [419, 89] on input "text" at bounding box center [441, 97] width 107 height 17
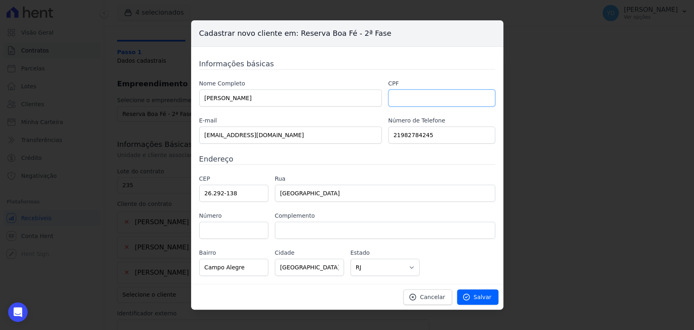
paste input "093.332.487-14"
type input "093.332.487-14"
click at [256, 225] on input "text" at bounding box center [233, 229] width 69 height 17
paste input "Lote 4"
type input "Lote 4"
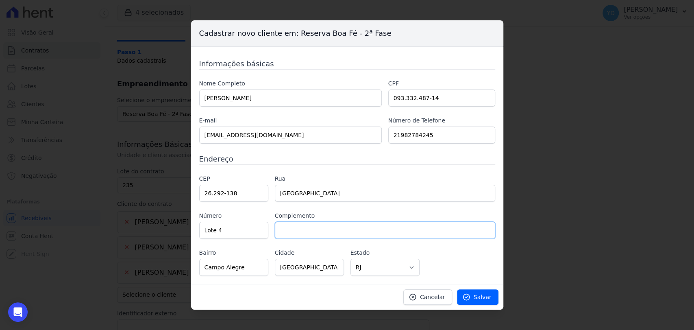
click at [292, 230] on input "text" at bounding box center [385, 229] width 220 height 17
paste input "Lote 4"
type input "Lote 4"
click at [247, 232] on input "Lote 4" at bounding box center [233, 229] width 69 height 17
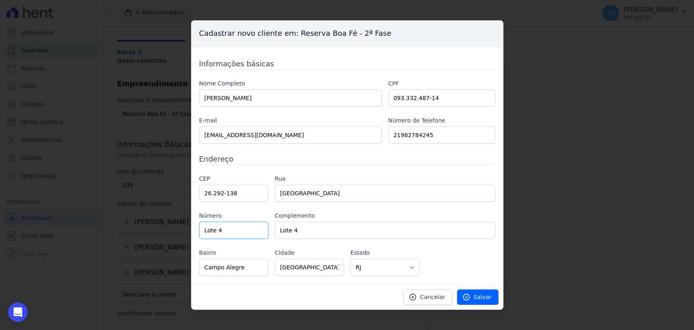
click at [247, 232] on input "Lote 4" at bounding box center [233, 229] width 69 height 17
type input "163"
click at [260, 208] on div "CEP 26.292-138 Rua Rua São Paulo Número 163 Complemento Lote 4 Bairro Campo Ale…" at bounding box center [347, 224] width 296 height 101
click at [477, 290] on link "Salvar" at bounding box center [477, 296] width 41 height 15
type input "25.00"
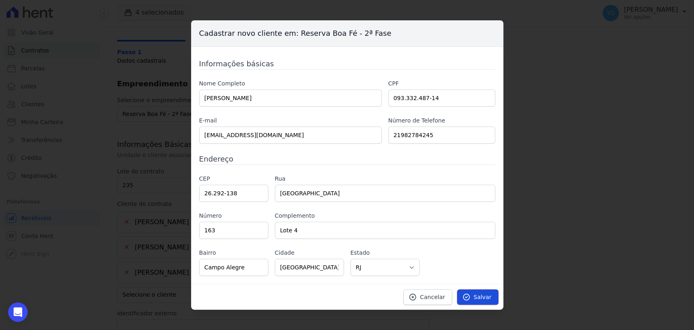
type input "25.00"
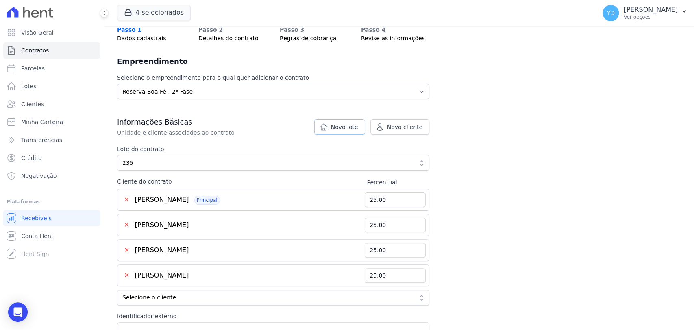
scroll to position [180, 0]
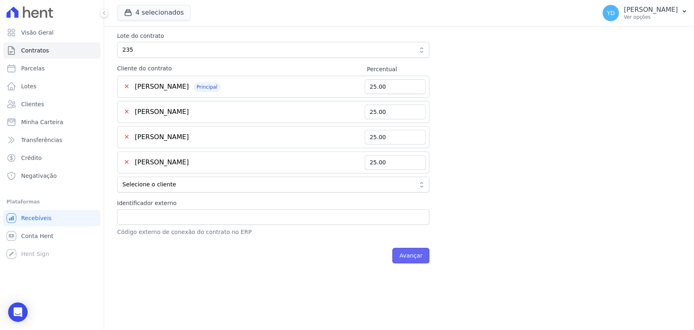
click at [420, 255] on input "Avançar" at bounding box center [410, 254] width 37 height 15
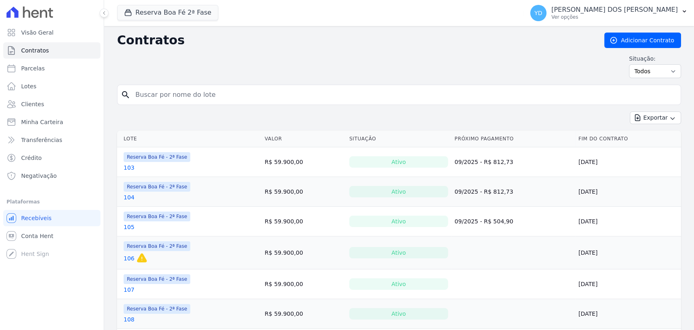
click at [388, 92] on input "search" at bounding box center [403, 95] width 547 height 16
type input "235"
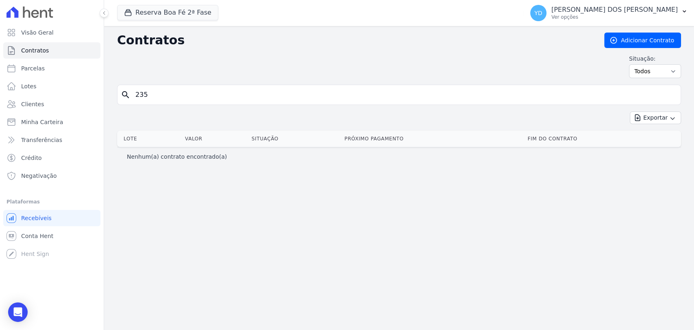
click at [189, 98] on input "235" at bounding box center [403, 95] width 547 height 16
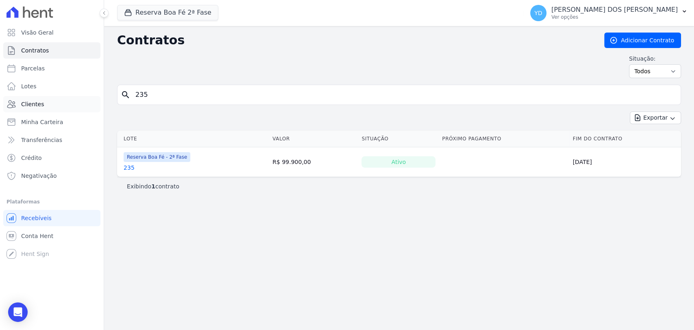
click at [73, 105] on link "Clientes" at bounding box center [51, 104] width 97 height 16
click at [210, 94] on input "235" at bounding box center [403, 95] width 547 height 16
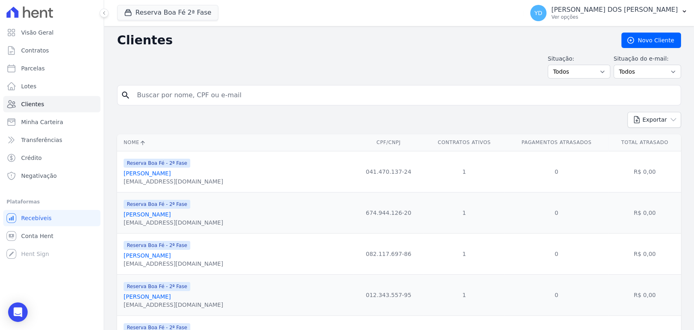
click at [210, 94] on input "search" at bounding box center [404, 95] width 545 height 16
type input "jonimar"
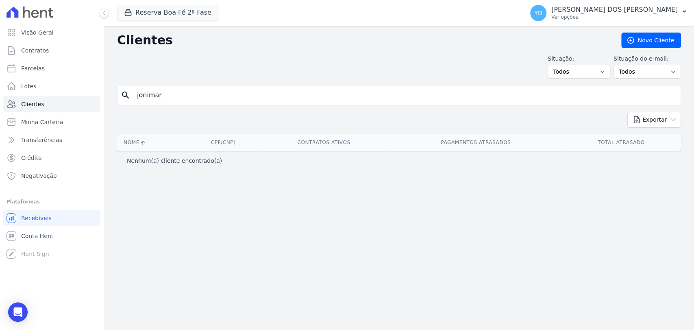
click at [133, 22] on div "Reserva Boa Fé 2ª Fase Doro Incorporações Parque das Palmeiras Reserva Boa Fé -…" at bounding box center [318, 13] width 403 height 27
click at [135, 22] on div "Reserva Boa Fé 2ª Fase Doro Incorporações Parque das Palmeiras Reserva Boa Fé -…" at bounding box center [318, 13] width 403 height 27
click at [140, 15] on button "Reserva Boa Fé 2ª Fase" at bounding box center [167, 12] width 101 height 15
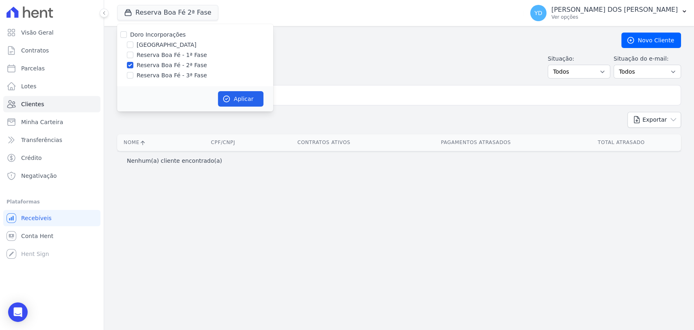
drag, startPoint x: 152, startPoint y: 30, endPoint x: 200, endPoint y: 61, distance: 57.9
click at [156, 33] on div "Doro Incorporações Parque das Palmeiras Reserva Boa Fé - 1ª Fase Reserva Boa Fé…" at bounding box center [195, 55] width 156 height 62
drag, startPoint x: 175, startPoint y: 37, endPoint x: 259, endPoint y: 80, distance: 94.9
click at [175, 38] on label "Doro Incorporações" at bounding box center [158, 34] width 56 height 7
click at [127, 38] on input "Doro Incorporações" at bounding box center [123, 34] width 7 height 7
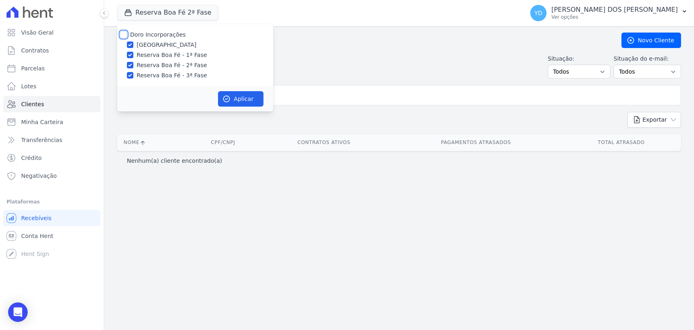
checkbox input "true"
click at [258, 100] on button "Aplicar" at bounding box center [241, 98] width 46 height 15
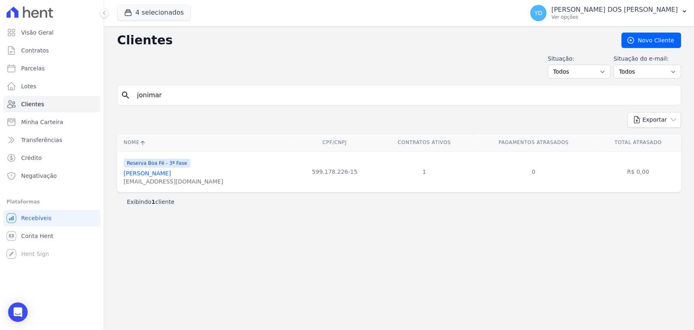
click at [171, 172] on link "Jonimar Paulino Gonçalves" at bounding box center [147, 173] width 47 height 7
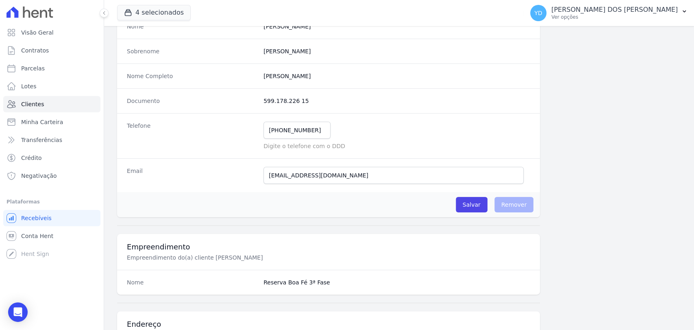
scroll to position [429, 0]
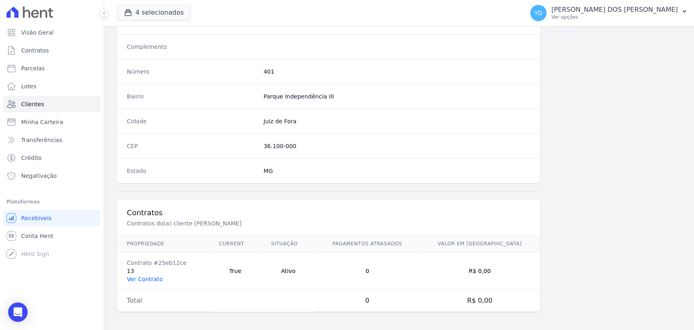
click at [154, 277] on link "Ver Contrato" at bounding box center [145, 279] width 36 height 7
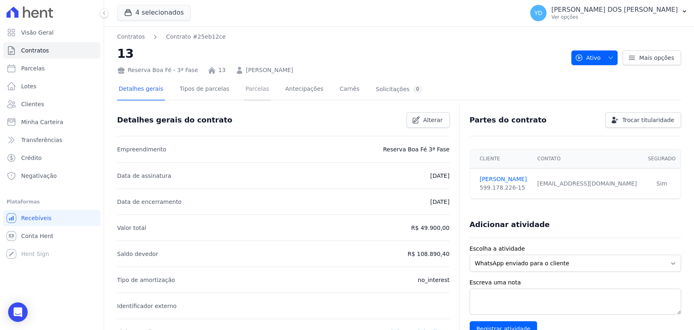
click at [247, 94] on link "Parcelas" at bounding box center [257, 90] width 27 height 22
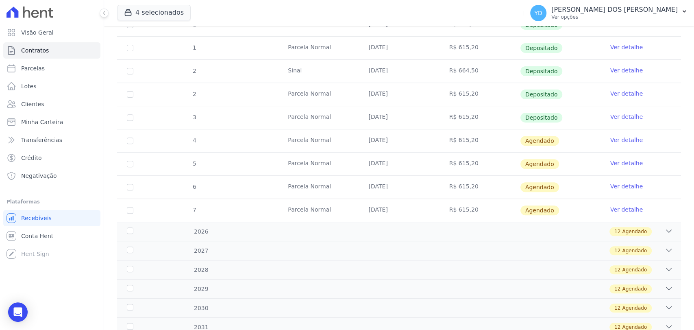
scroll to position [180, 0]
click at [611, 140] on link "Ver detalhe" at bounding box center [626, 141] width 33 height 8
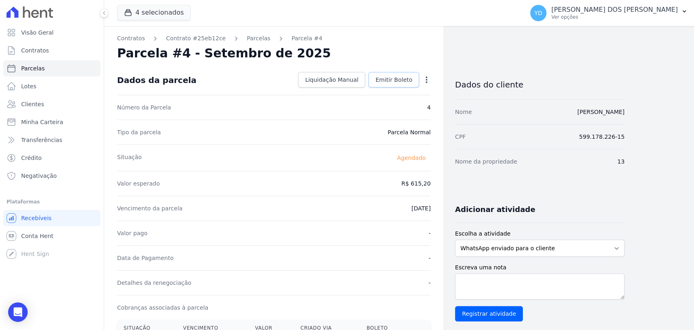
click at [408, 74] on link "Emitir Boleto" at bounding box center [393, 79] width 51 height 15
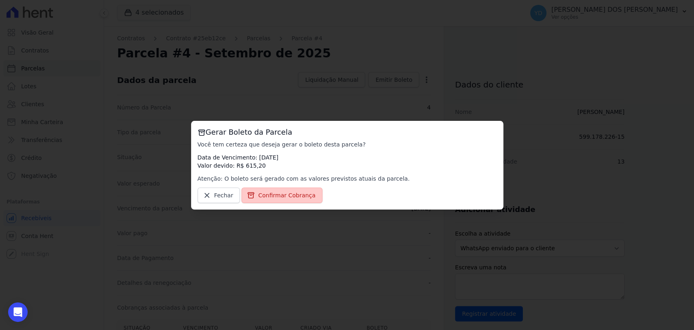
click at [304, 190] on link "Confirmar Cobrança" at bounding box center [281, 194] width 81 height 15
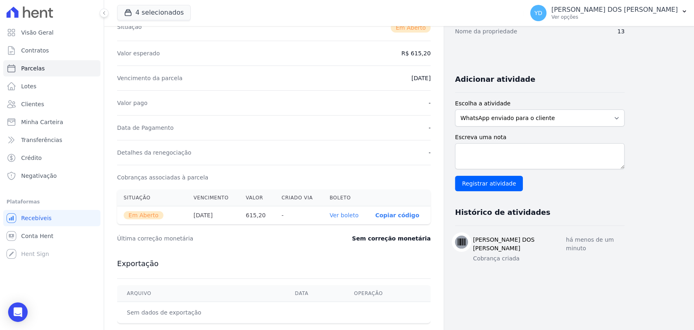
scroll to position [135, 0]
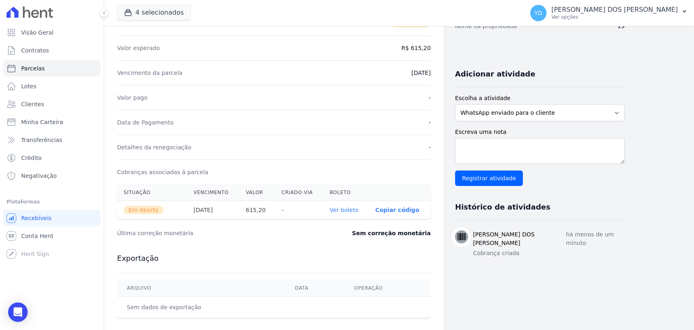
click at [350, 212] on link "Ver boleto" at bounding box center [344, 209] width 29 height 7
click at [64, 52] on link "Contratos" at bounding box center [51, 50] width 97 height 16
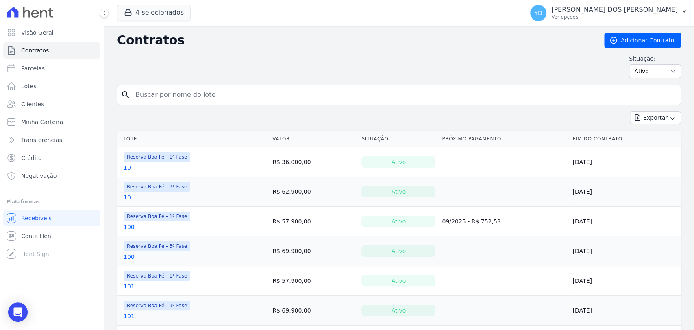
click at [225, 96] on input "search" at bounding box center [403, 95] width 547 height 16
type input "168"
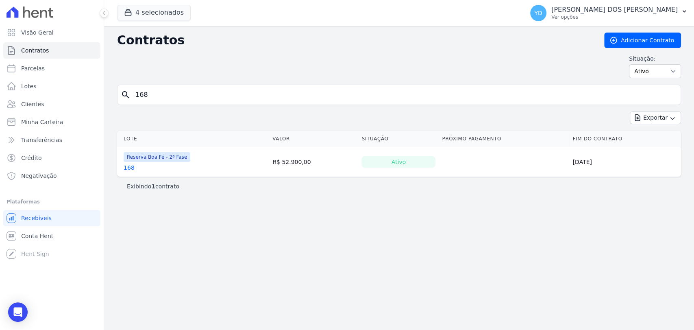
click at [128, 165] on link "168" at bounding box center [129, 167] width 11 height 8
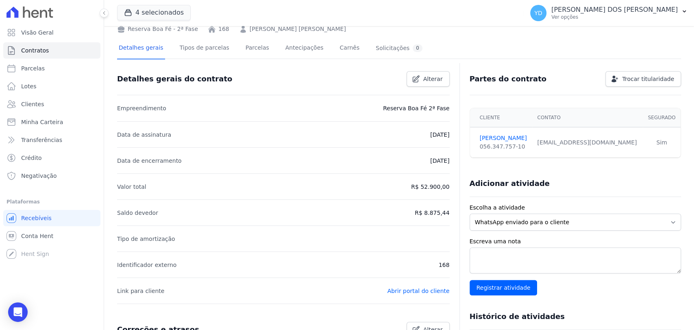
scroll to position [236, 0]
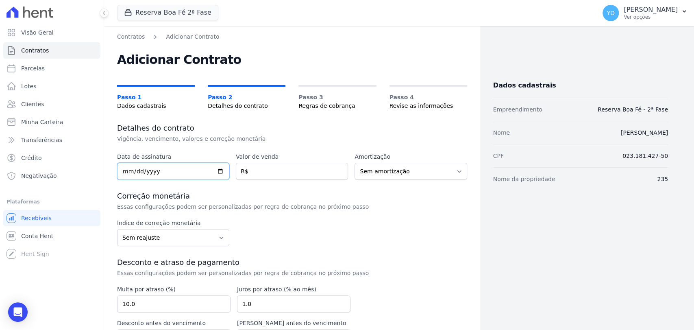
click at [176, 167] on input "date" at bounding box center [173, 171] width 112 height 17
type input "[DATE]"
drag, startPoint x: 278, startPoint y: 174, endPoint x: 370, endPoint y: 139, distance: 99.0
click at [278, 175] on input "number" at bounding box center [292, 171] width 112 height 17
type input "99900.00"
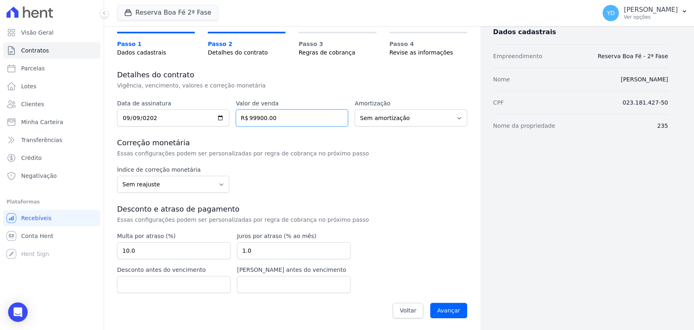
scroll to position [54, 0]
click at [169, 257] on input "10.0" at bounding box center [173, 249] width 113 height 17
click at [442, 306] on input "Avançar" at bounding box center [448, 309] width 37 height 15
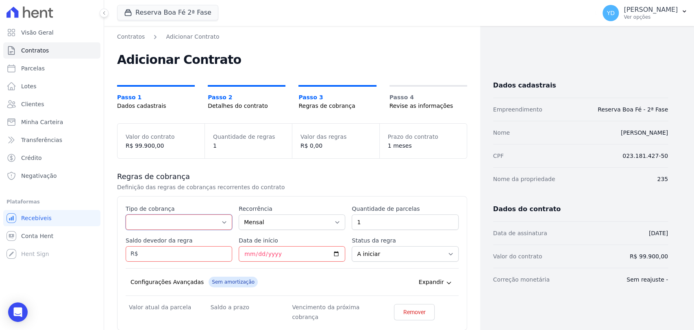
click at [174, 222] on select "Parcela Normal Entrada Sinal Intercalada Chaves Pré-chaves Pós-chaves Impostos …" at bounding box center [179, 221] width 106 height 15
select select "down_payment"
click at [126, 214] on select "Parcela Normal Entrada Sinal Intercalada Chaves Pré-chaves Pós-chaves Impostos …" at bounding box center [179, 221] width 106 height 15
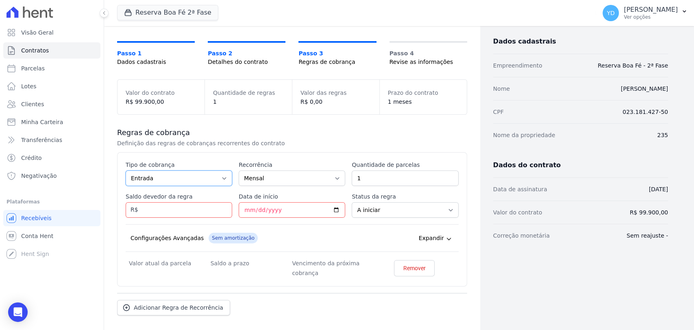
scroll to position [45, 0]
click at [175, 214] on input "Saldo devedor da regra" at bounding box center [179, 208] width 106 height 15
click at [371, 171] on input "1" at bounding box center [405, 176] width 106 height 15
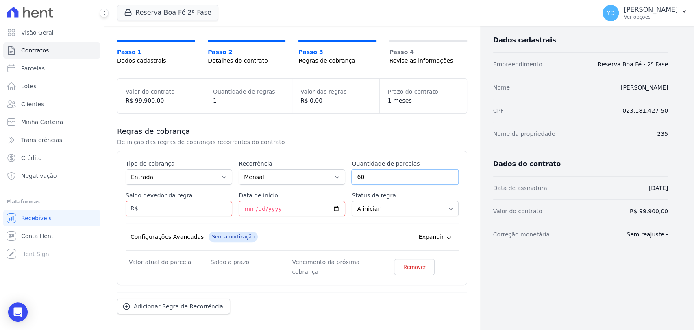
type input "60"
click at [191, 209] on input "Saldo devedor da regra" at bounding box center [179, 208] width 106 height 15
click at [169, 169] on select "Parcela Normal Entrada Sinal Intercalada Chaves Pré-chaves Pós-chaves Impostos …" at bounding box center [179, 176] width 106 height 15
select select "standard"
click at [126, 169] on select "Parcela Normal Entrada Sinal Intercalada Chaves Pré-chaves Pós-chaves Impostos …" at bounding box center [179, 176] width 106 height 15
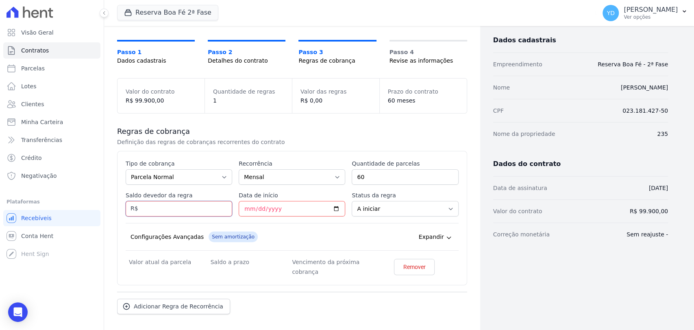
click at [178, 204] on input "Saldo devedor da regra" at bounding box center [179, 208] width 106 height 15
click at [161, 202] on input "Saldo devedor da regra" at bounding box center [179, 208] width 106 height 15
click at [209, 209] on input "Saldo devedor da regra" at bounding box center [179, 208] width 106 height 15
type input "94206.00"
click at [247, 208] on input "Data de início" at bounding box center [292, 208] width 106 height 15
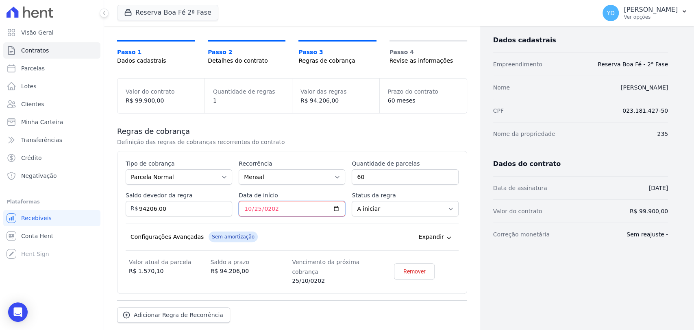
type input "2025-10-25"
click at [344, 185] on div "Esse tipo de parcela não entra no saldo devedor do contrato. Tipo de cobrança P…" at bounding box center [292, 222] width 333 height 126
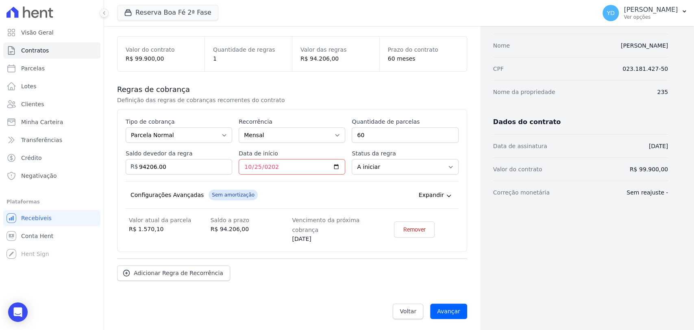
scroll to position [88, 0]
click at [447, 307] on input "Avançar" at bounding box center [448, 309] width 37 height 15
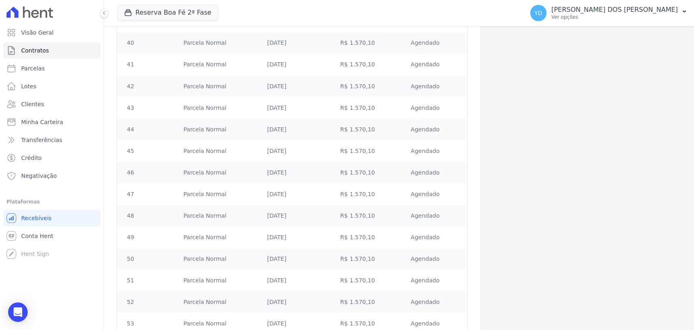
scroll to position [1190, 0]
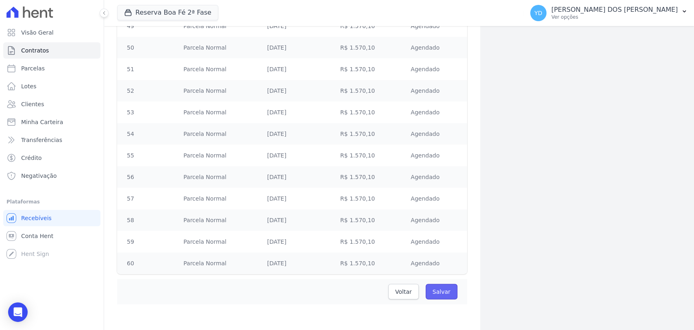
click at [431, 298] on input "Salvar" at bounding box center [441, 291] width 32 height 15
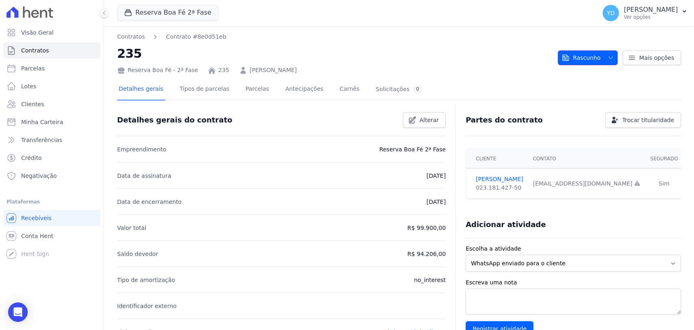
click at [597, 57] on button "Rascunho" at bounding box center [588, 57] width 60 height 15
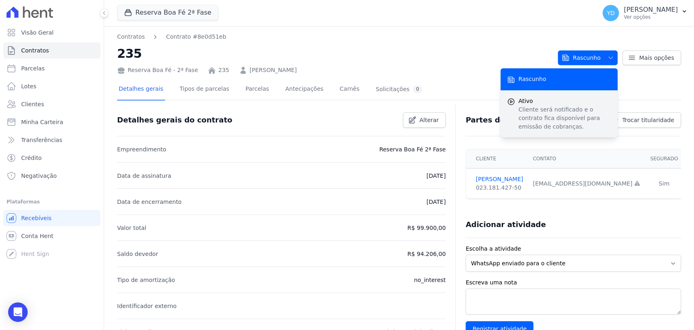
click at [577, 105] on p "Cliente será notificado e o contrato fica disponível para emissão de cobranças." at bounding box center [564, 118] width 93 height 26
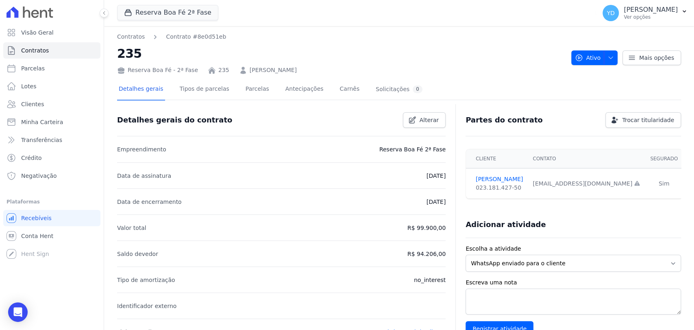
click at [435, 56] on h2 "235" at bounding box center [340, 53] width 447 height 18
